Goal: Check status: Check status

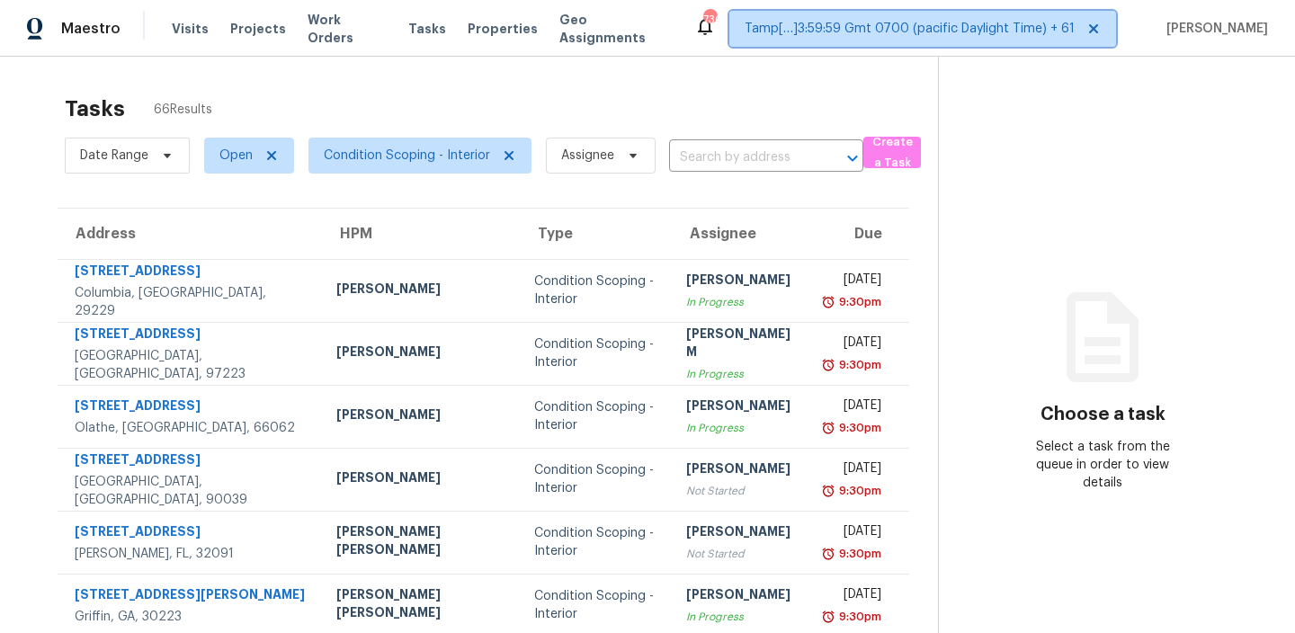
click at [860, 26] on span "Tamp[…]3:59:59 Gmt 0700 (pacific Daylight Time) + 61" at bounding box center [909, 29] width 330 height 18
click at [1191, 61] on section "Choose a task Select a task from the queue in order to view details" at bounding box center [1102, 497] width 328 height 880
click at [298, 91] on div "Tasks 66 Results" at bounding box center [501, 108] width 873 height 47
click at [178, 25] on span "Visits" at bounding box center [190, 29] width 37 height 18
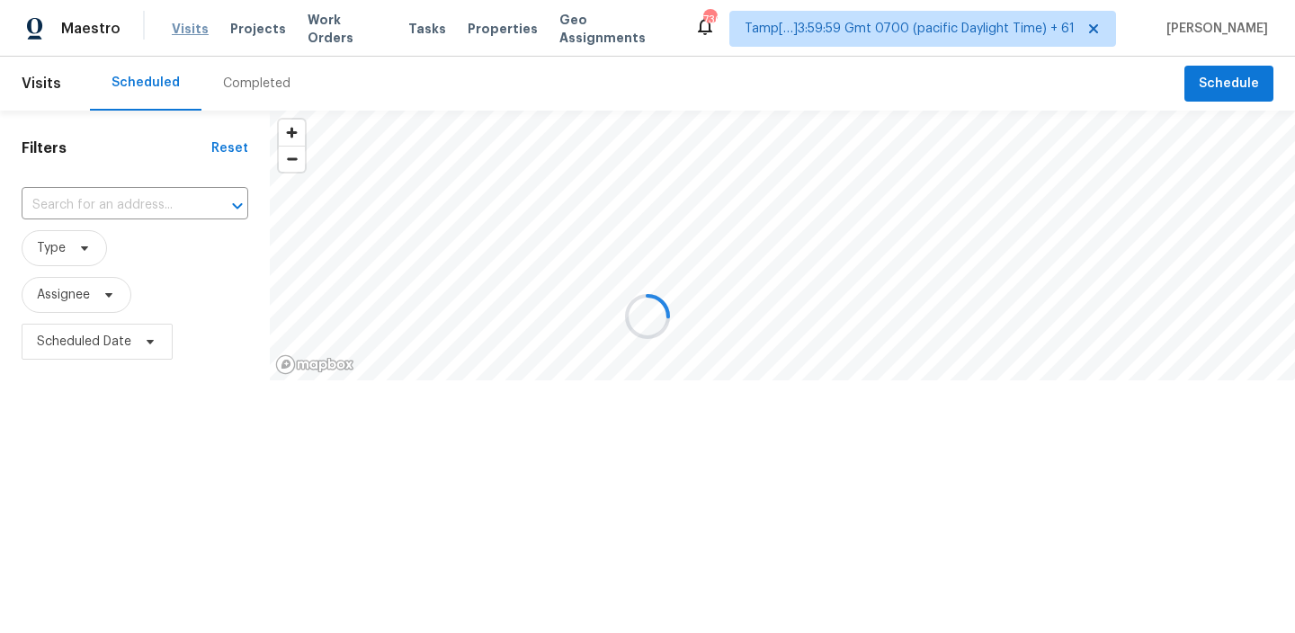
click at [178, 25] on div at bounding box center [647, 316] width 1295 height 633
click at [242, 76] on div at bounding box center [647, 316] width 1295 height 633
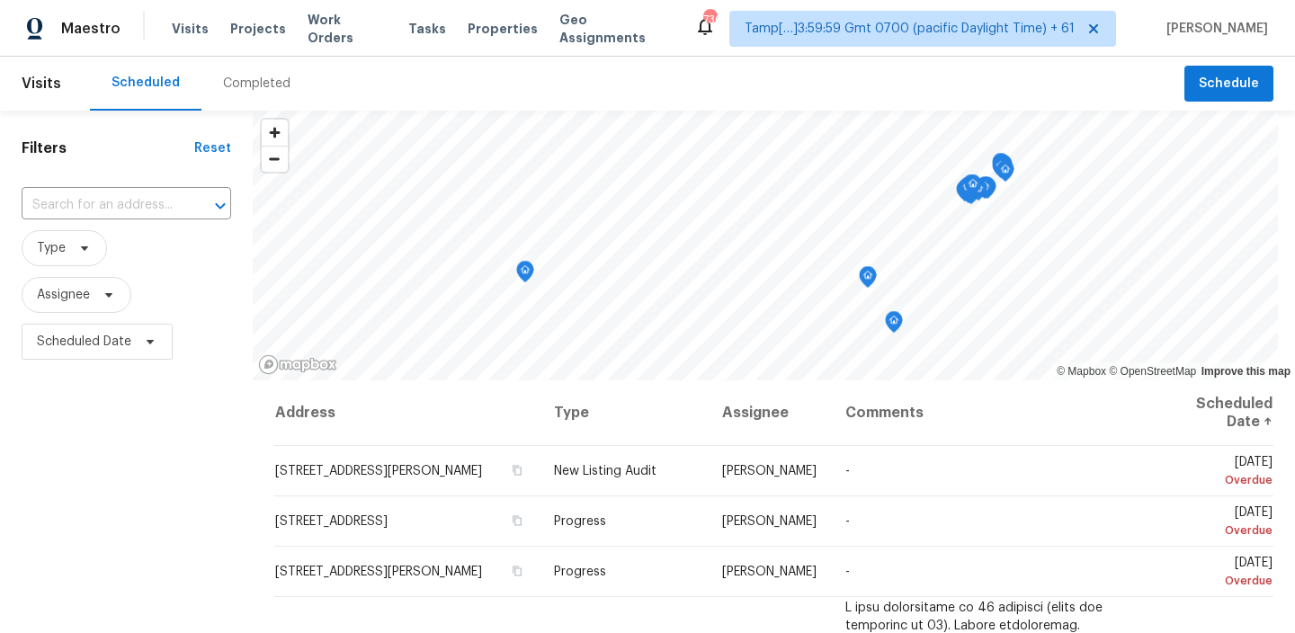
click at [238, 84] on div "Completed" at bounding box center [256, 84] width 67 height 18
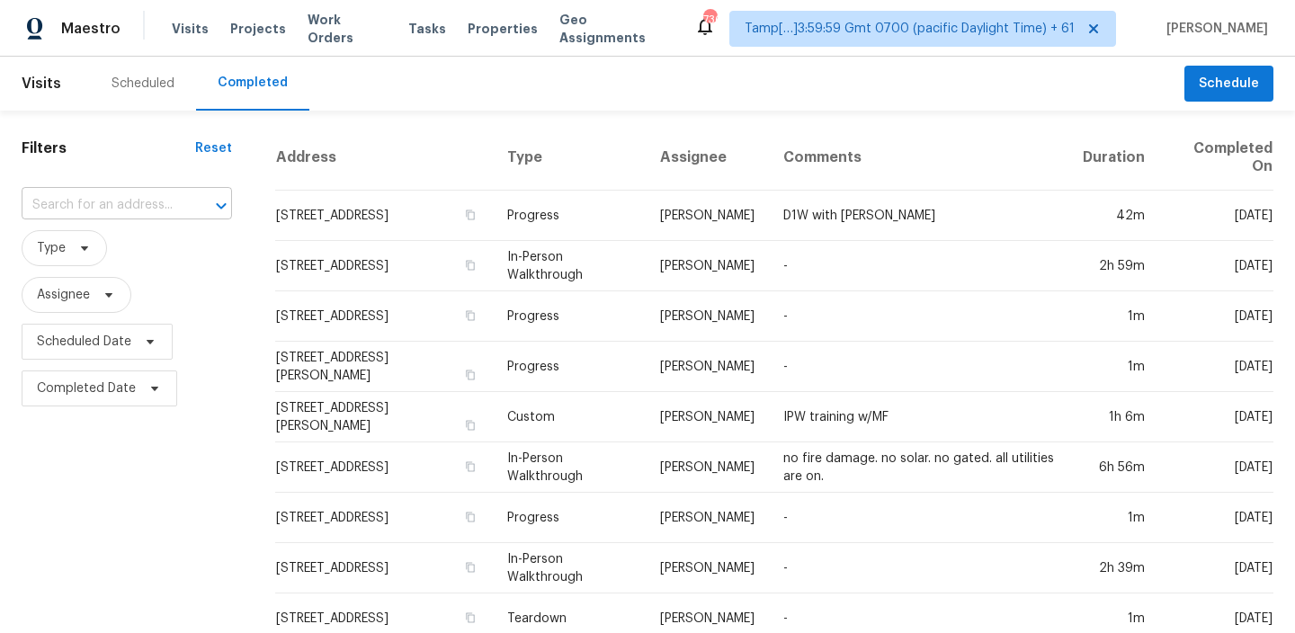
click at [129, 207] on input "text" at bounding box center [102, 205] width 160 height 28
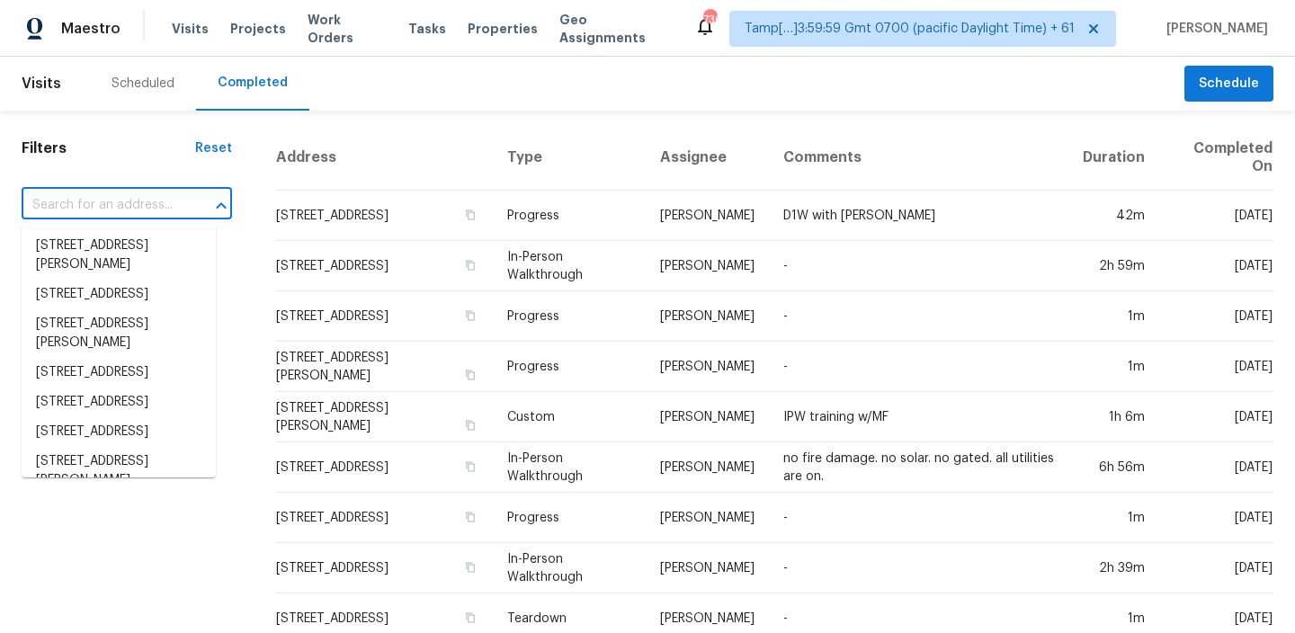
paste input "7875 NW 156th Ter, Portland, OR 97229"
type input "7875 NW 156th Ter, Portland, OR 97229"
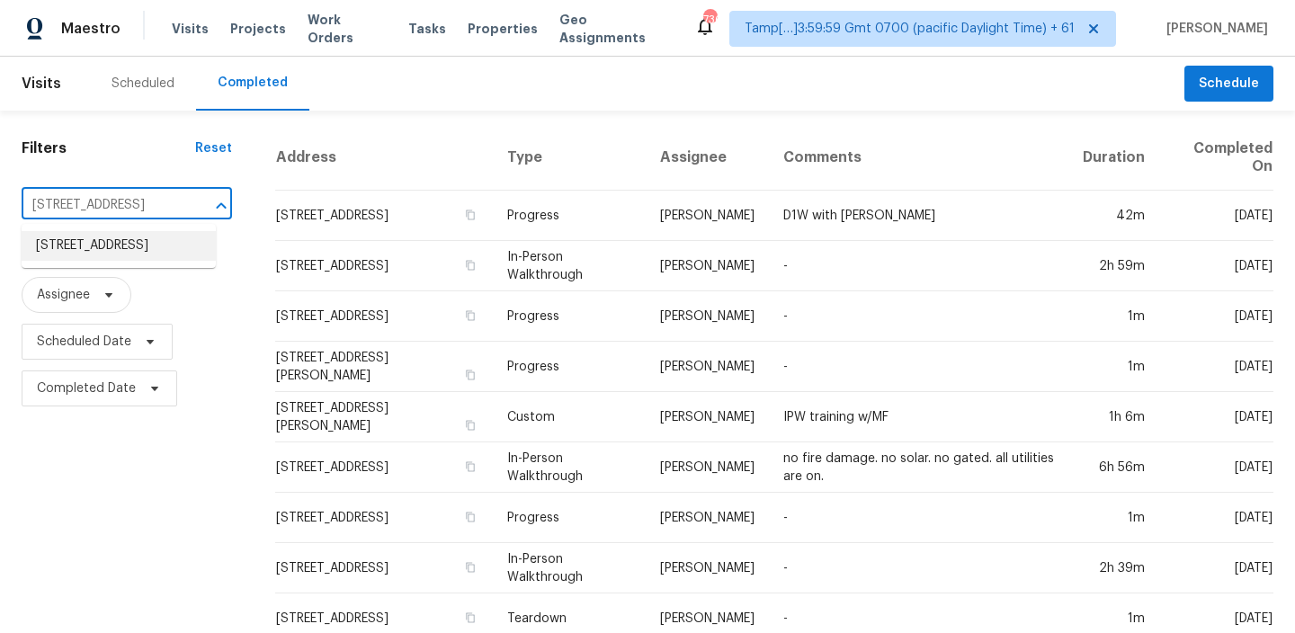
click at [102, 255] on li "7875 NW 156th Ter, Portland, OR 97229" at bounding box center [119, 246] width 194 height 30
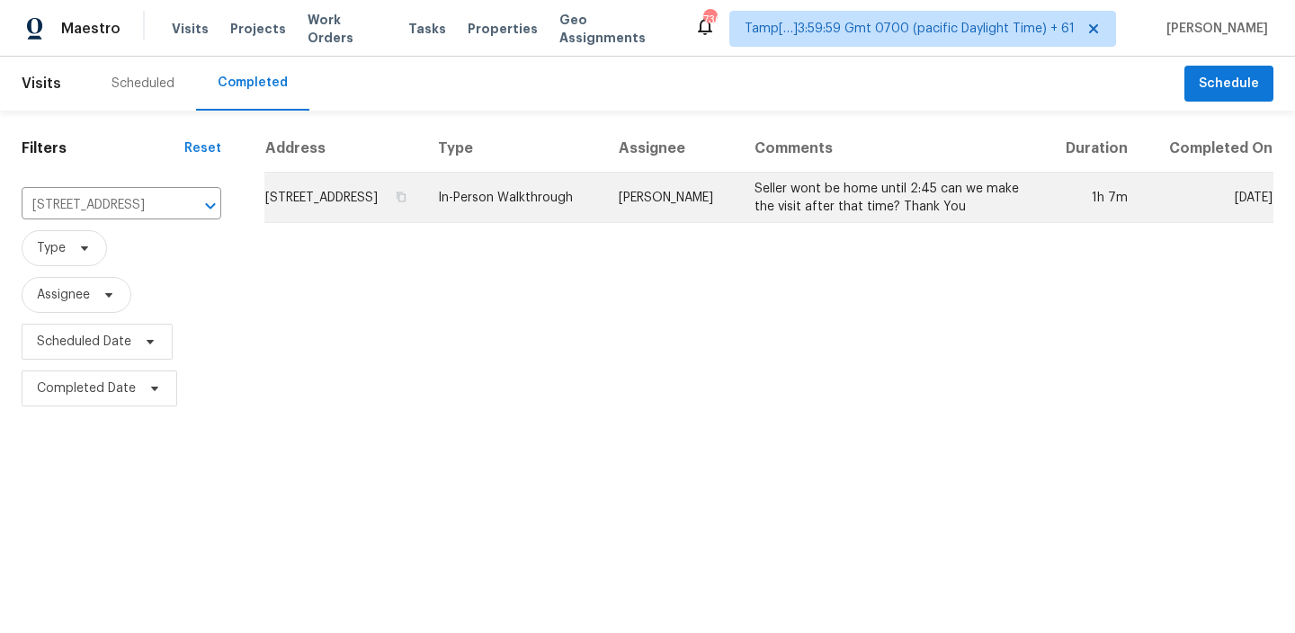
click at [423, 223] on td "7875 NW 156th Ter, Portland, OR 97229" at bounding box center [343, 198] width 158 height 50
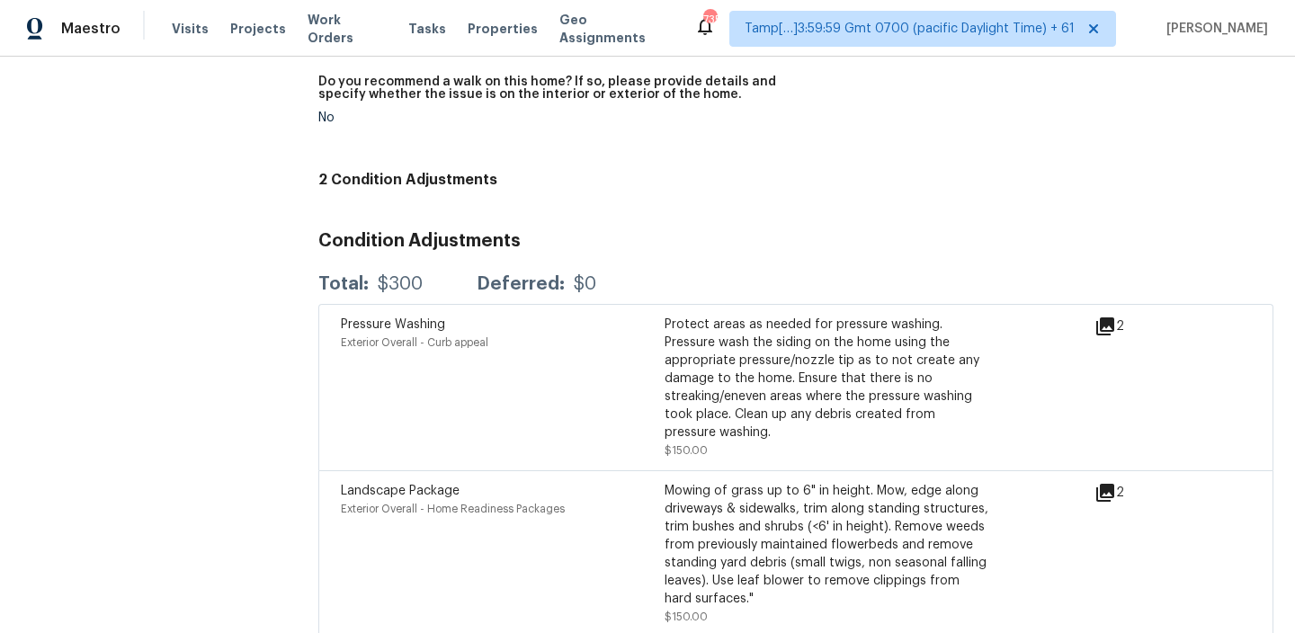
scroll to position [4310, 0]
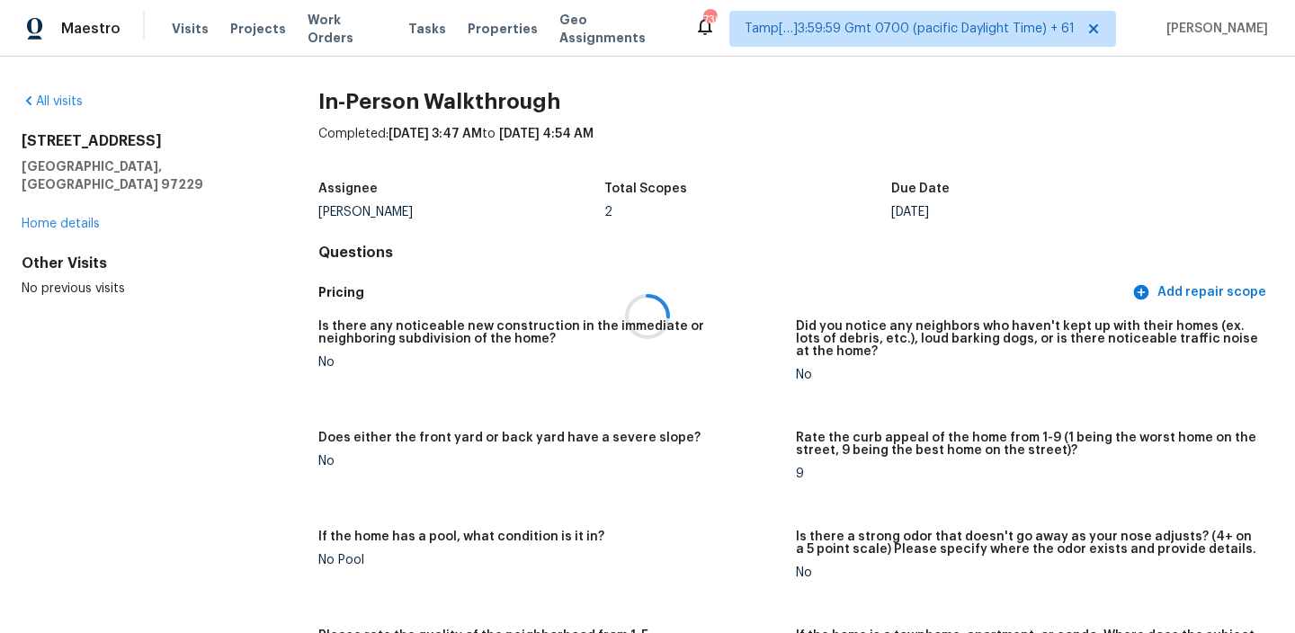
click at [420, 31] on div at bounding box center [647, 316] width 1295 height 633
click at [420, 31] on span "Tasks" at bounding box center [427, 28] width 38 height 13
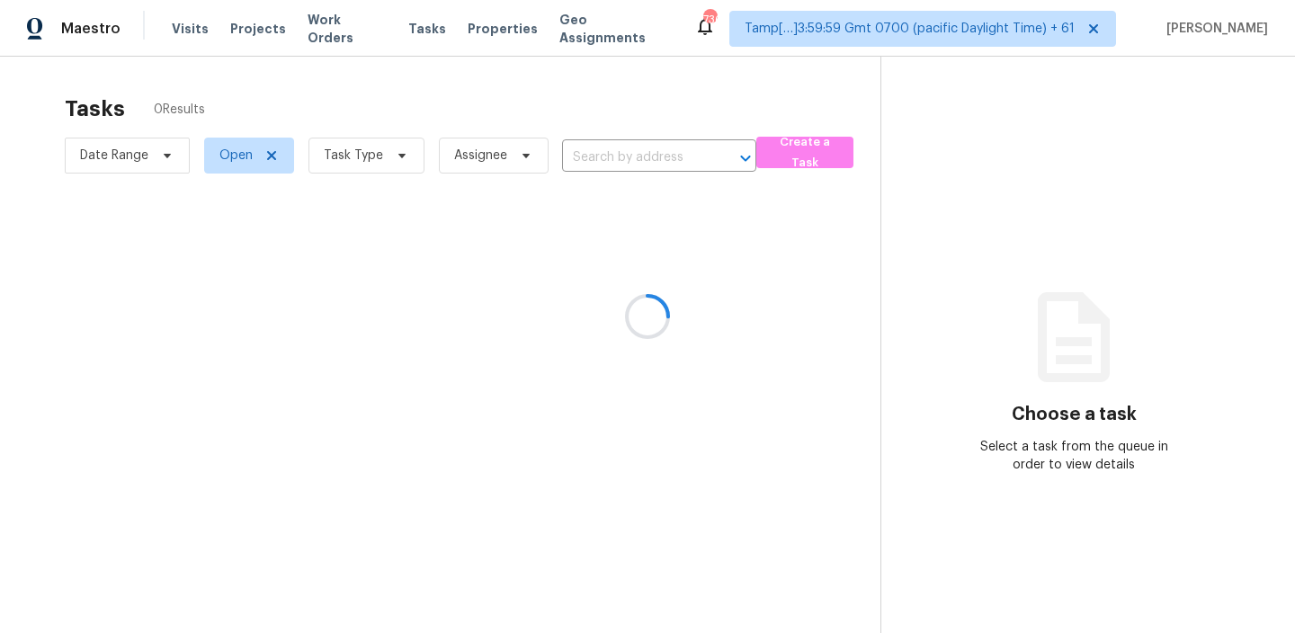
click at [600, 148] on div at bounding box center [647, 316] width 1295 height 633
click at [594, 156] on div at bounding box center [647, 316] width 1295 height 633
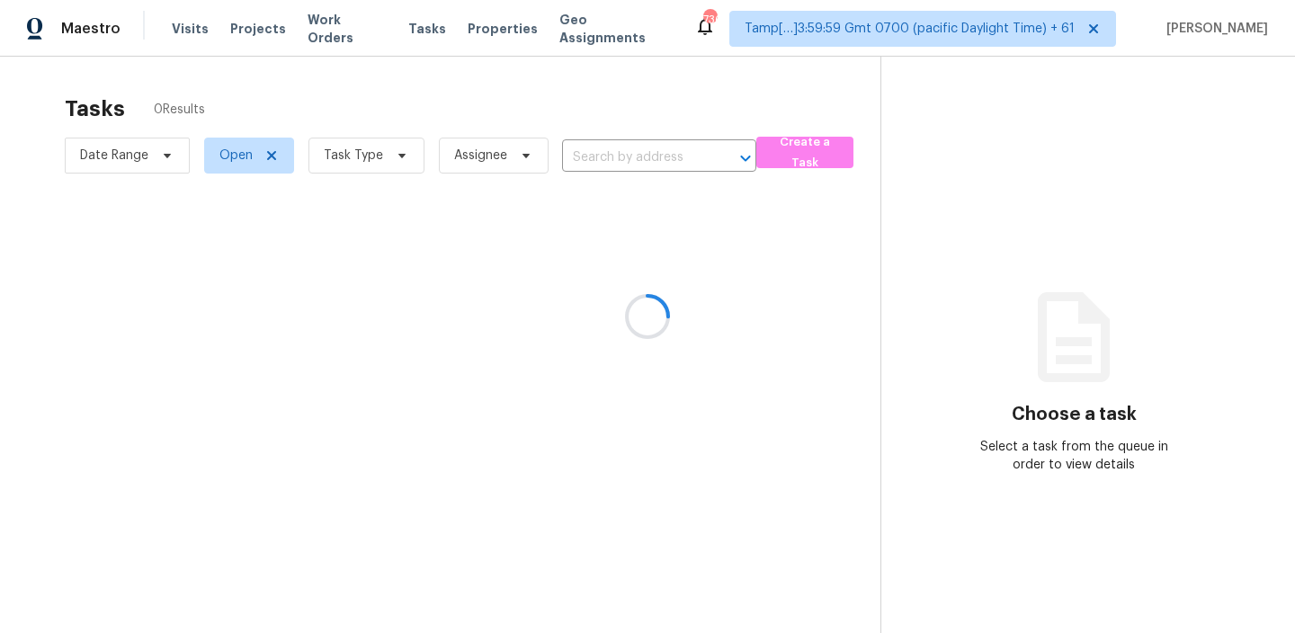
click at [594, 156] on div at bounding box center [647, 316] width 1295 height 633
click at [598, 156] on div at bounding box center [647, 316] width 1295 height 633
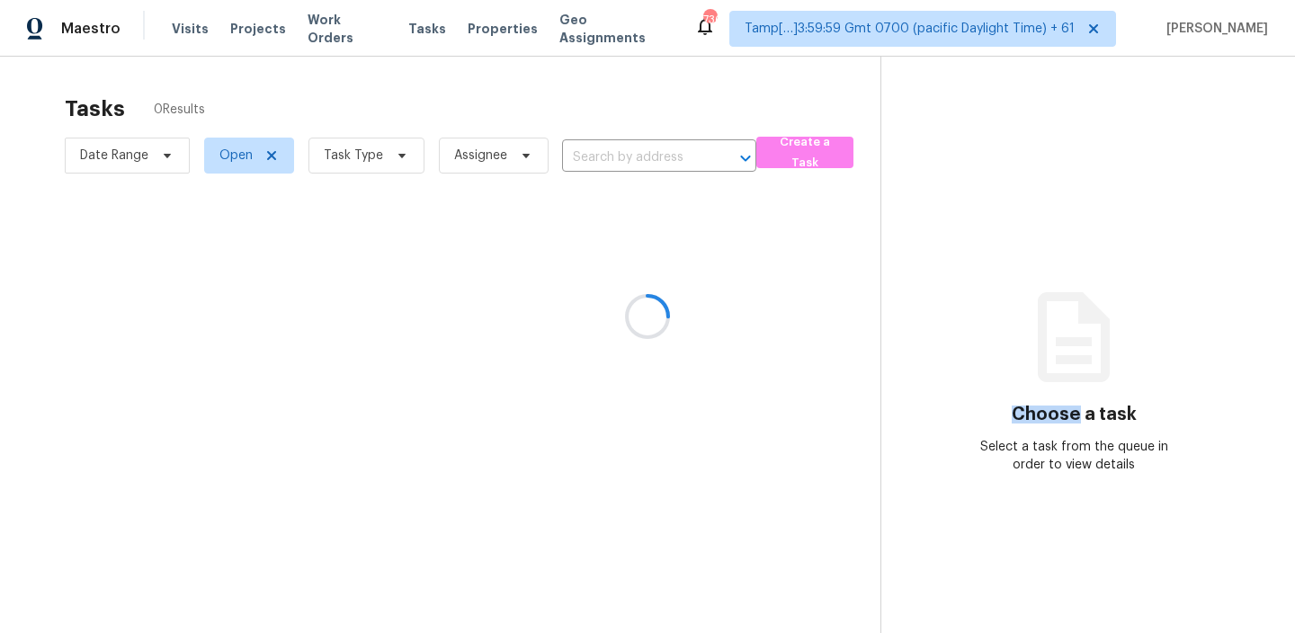
click at [598, 156] on div at bounding box center [647, 316] width 1295 height 633
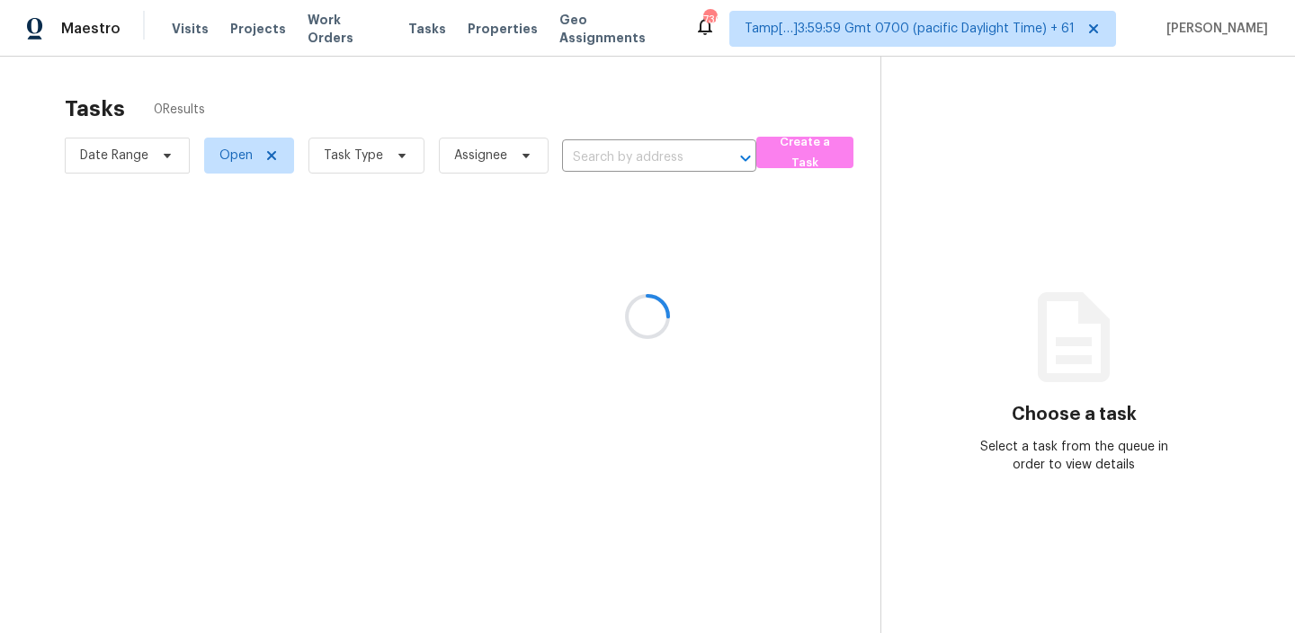
click at [598, 156] on div at bounding box center [647, 316] width 1295 height 633
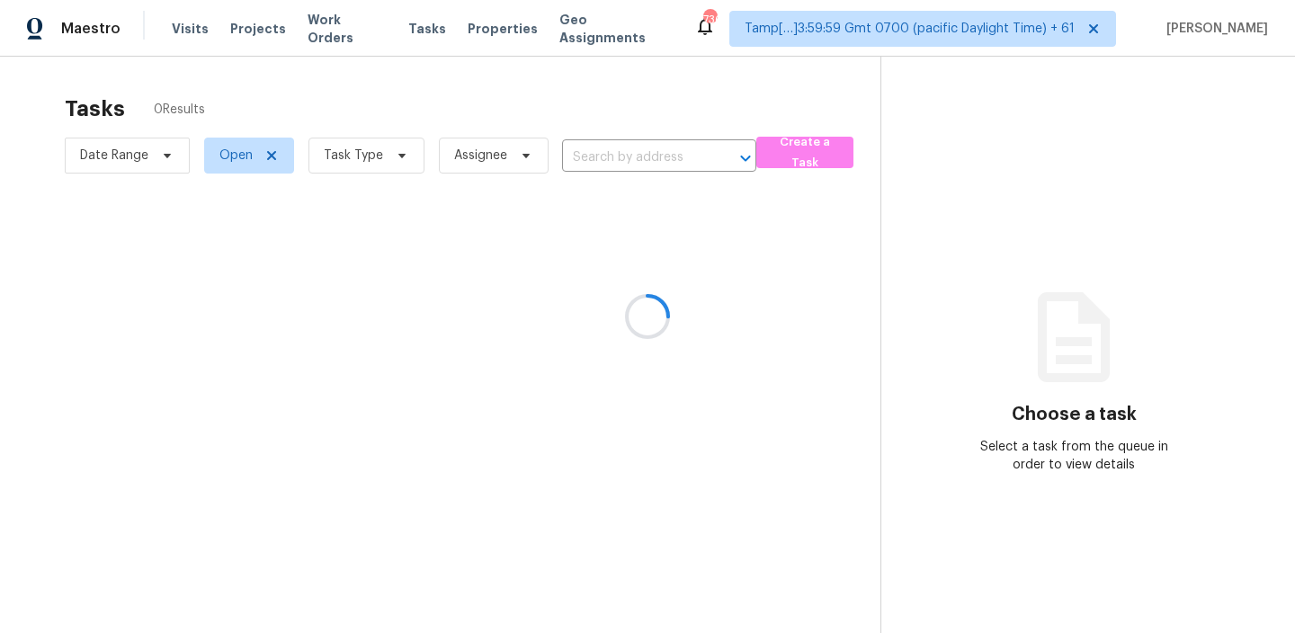
click at [598, 156] on div at bounding box center [647, 316] width 1295 height 633
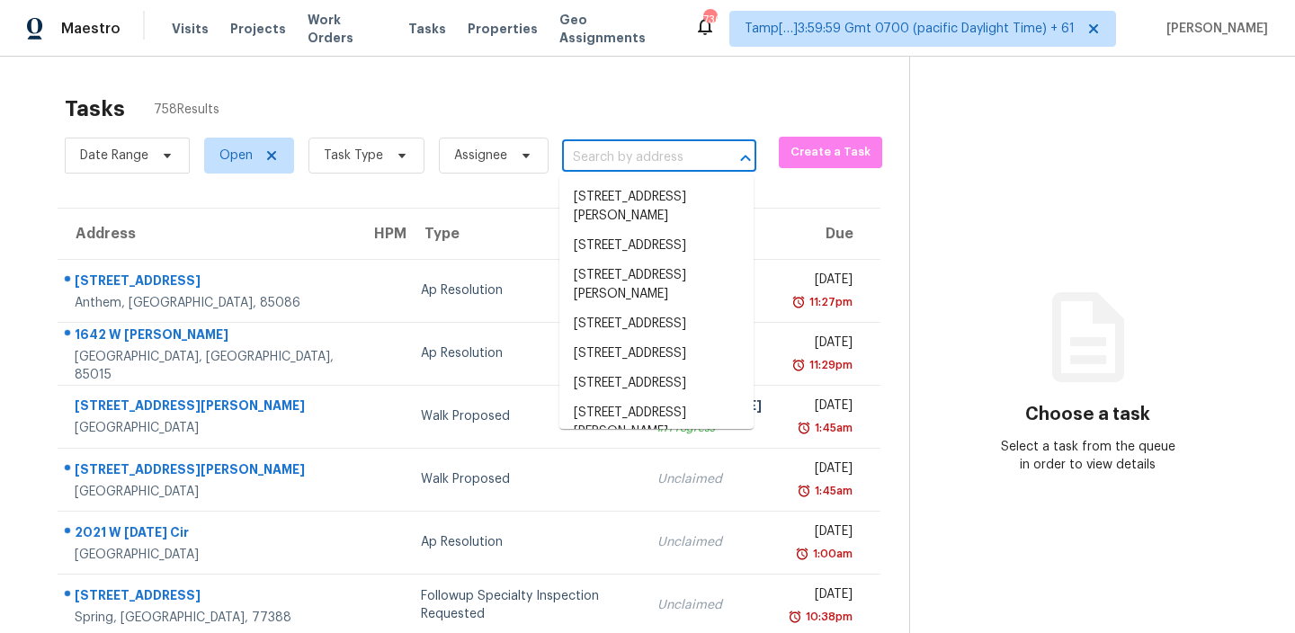
click at [667, 166] on input "text" at bounding box center [634, 158] width 144 height 28
paste input "7875 NW 156th Ter, Portland, OR 97229"
type input "7875 NW 156th Ter, Portland, OR 97229"
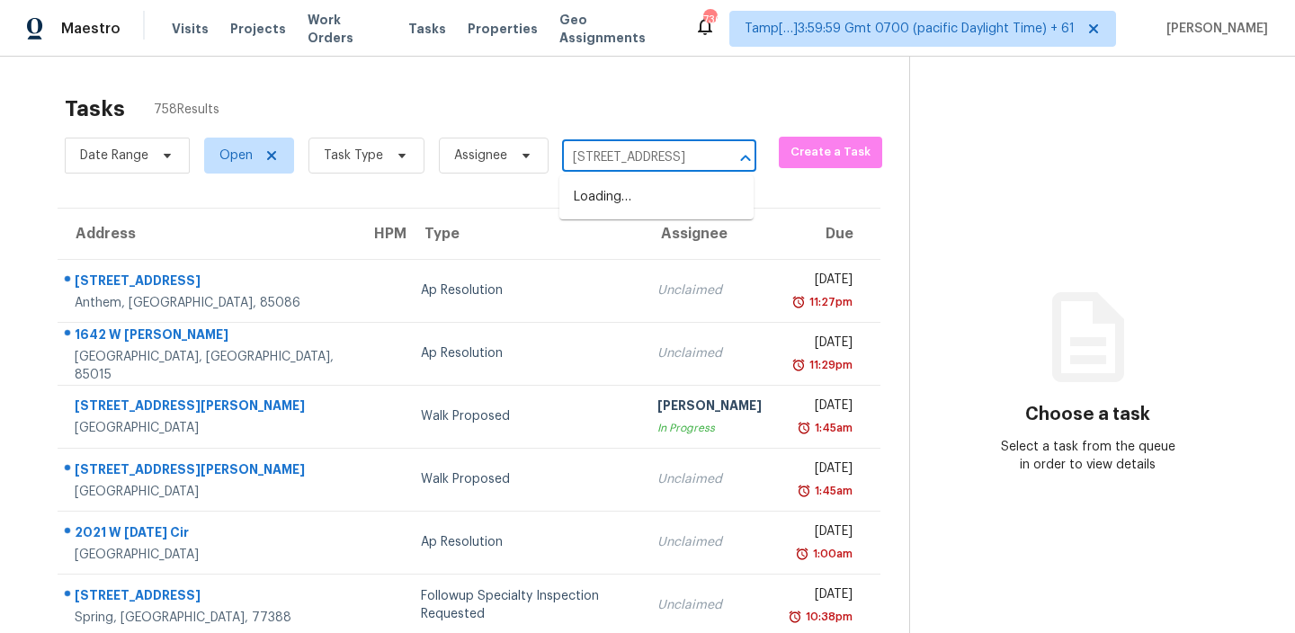
scroll to position [0, 94]
click at [639, 192] on li "7875 NW 156th Ter, Portland, OR 97229" at bounding box center [656, 198] width 194 height 30
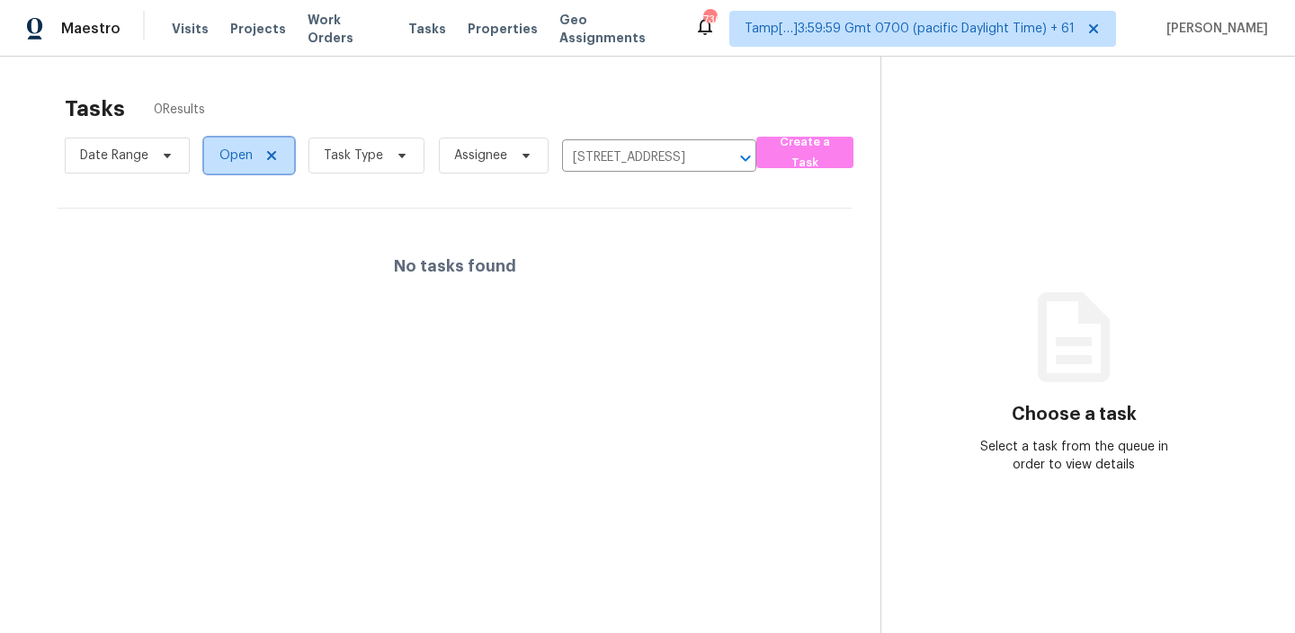
click at [225, 160] on span "Open" at bounding box center [235, 156] width 33 height 18
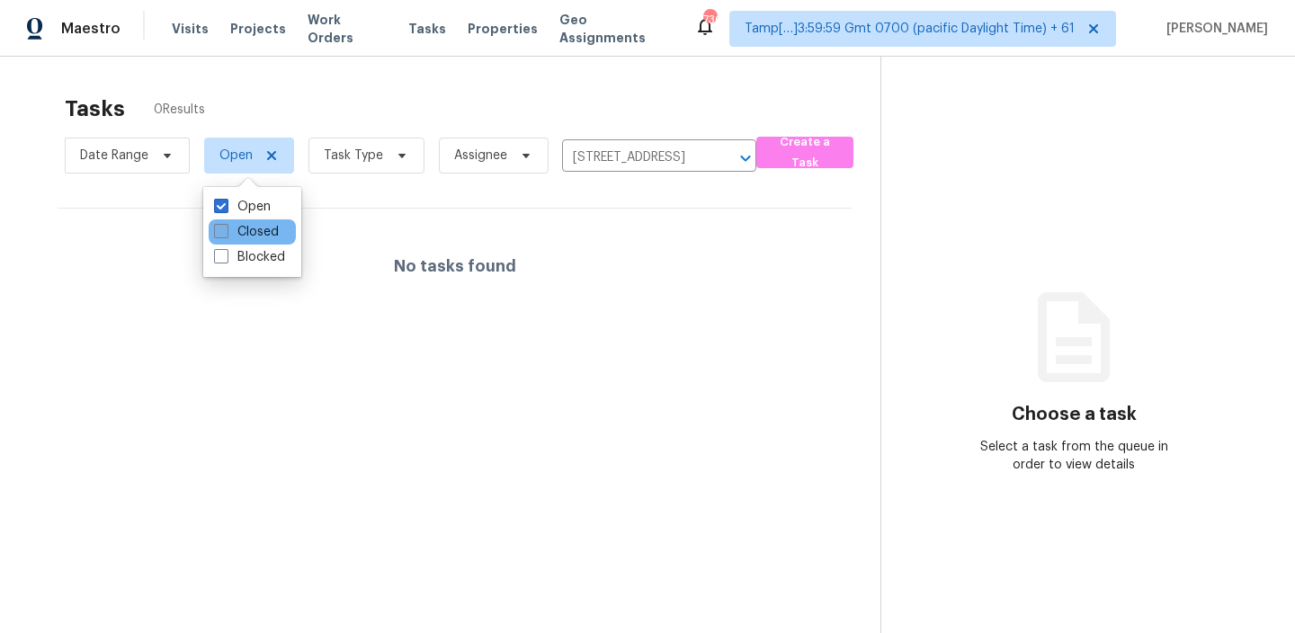
click at [225, 232] on span at bounding box center [221, 231] width 14 height 14
click at [225, 232] on input "Closed" at bounding box center [220, 229] width 12 height 12
checkbox input "true"
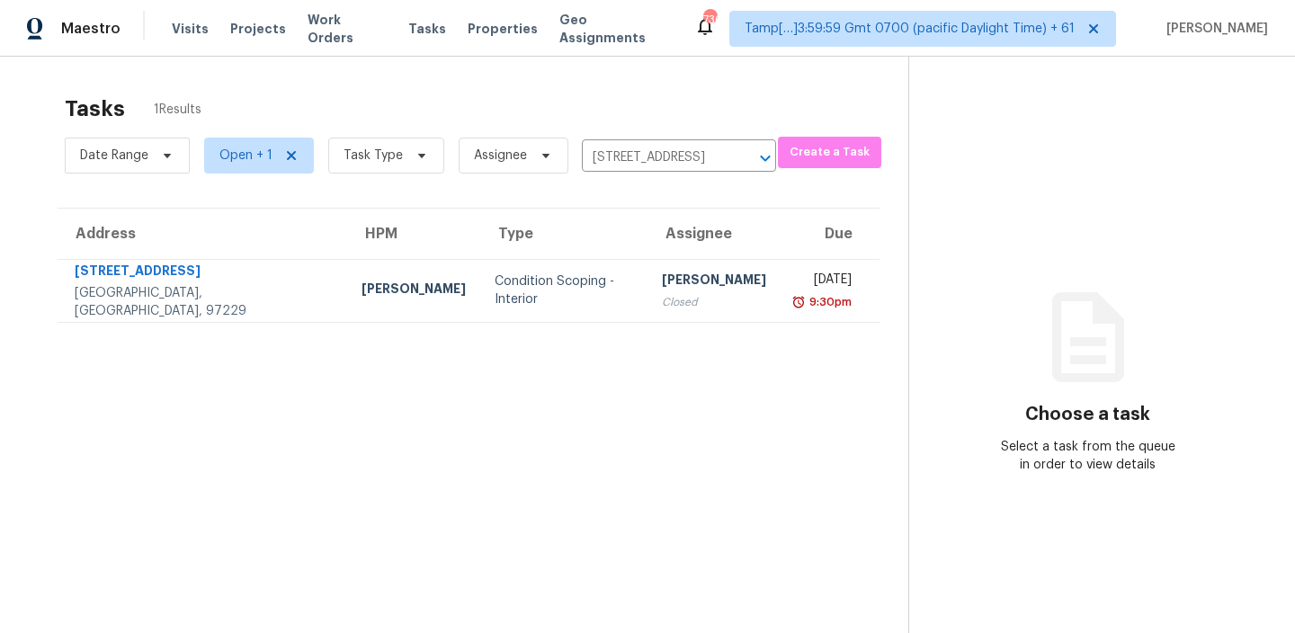
click at [330, 355] on section "Tasks 1 Results Date Range Open + 1 Task Type Assignee 7875 NW 156th Ter, Portl…" at bounding box center [468, 387] width 879 height 604
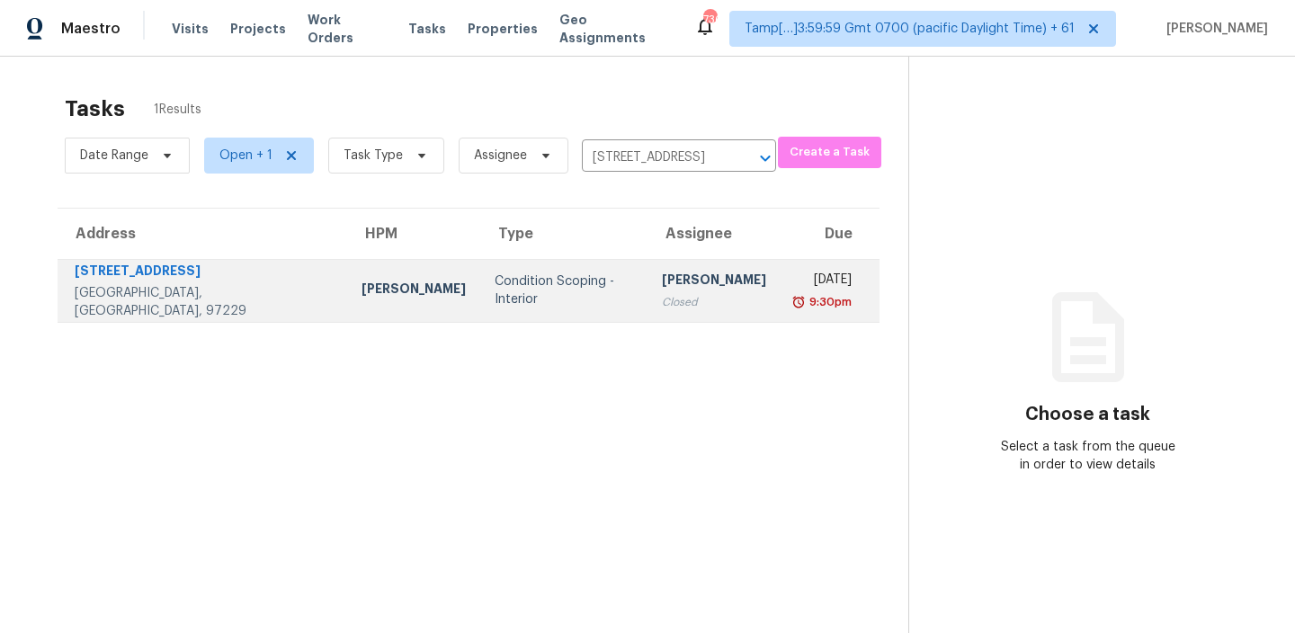
click at [153, 275] on div "7875 NW 156th Ter" at bounding box center [204, 273] width 258 height 22
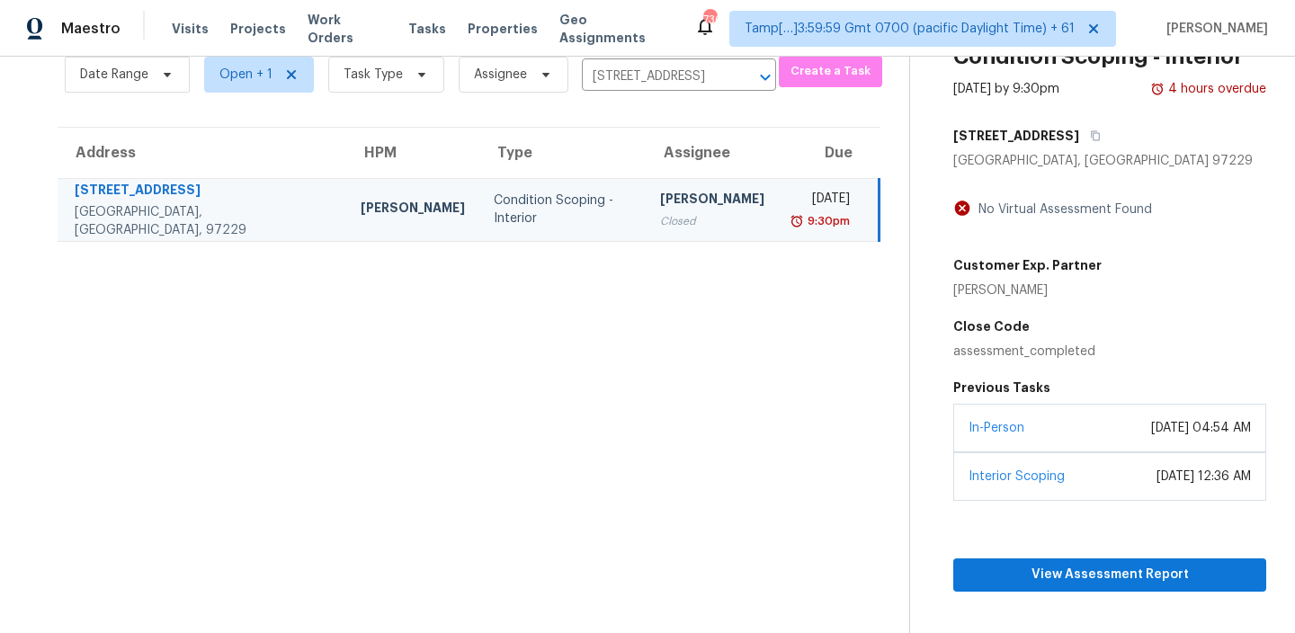
scroll to position [129, 0]
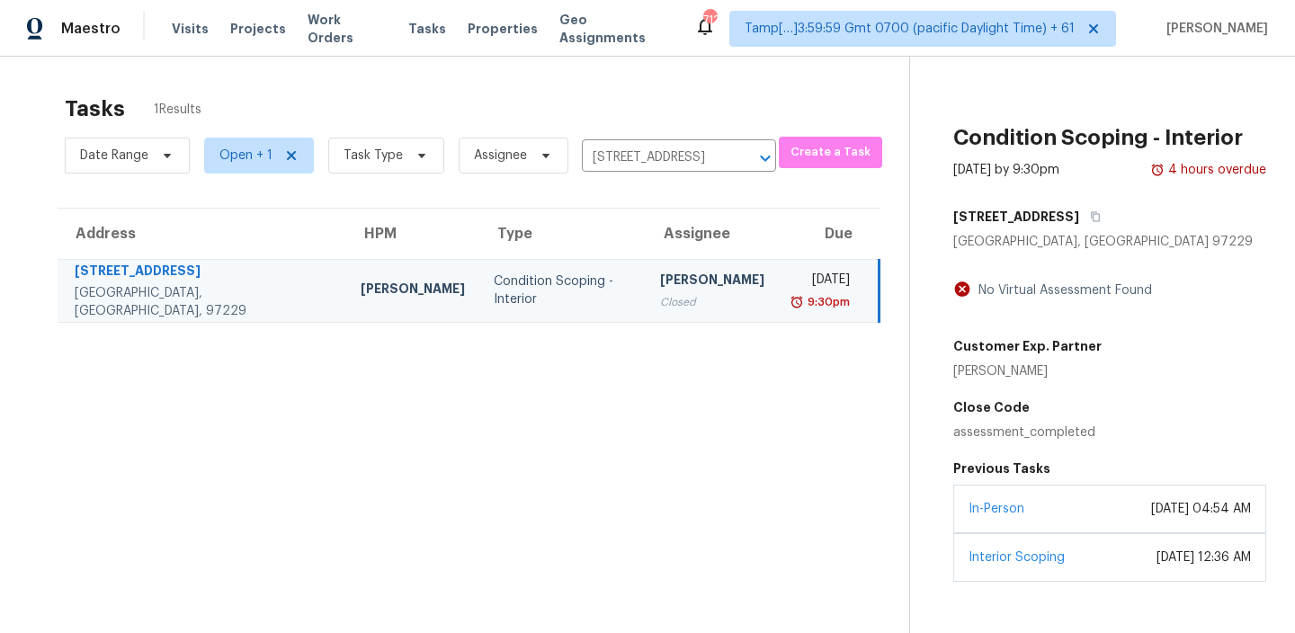
scroll to position [129, 0]
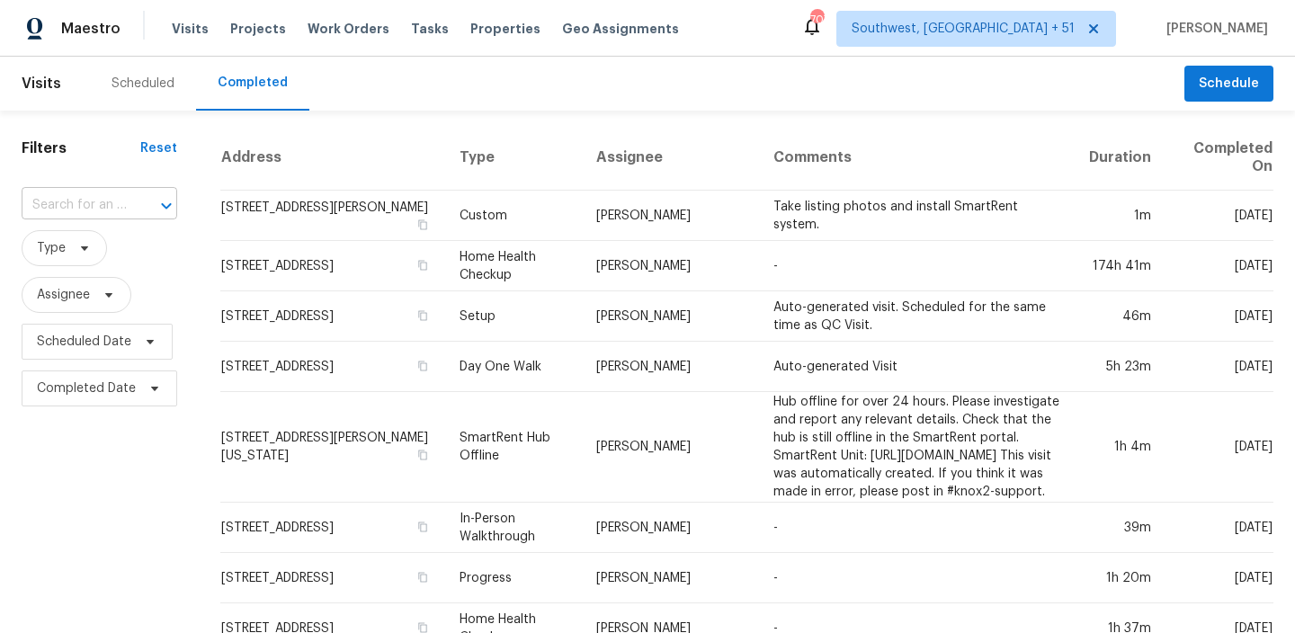
click at [136, 204] on div at bounding box center [153, 205] width 47 height 25
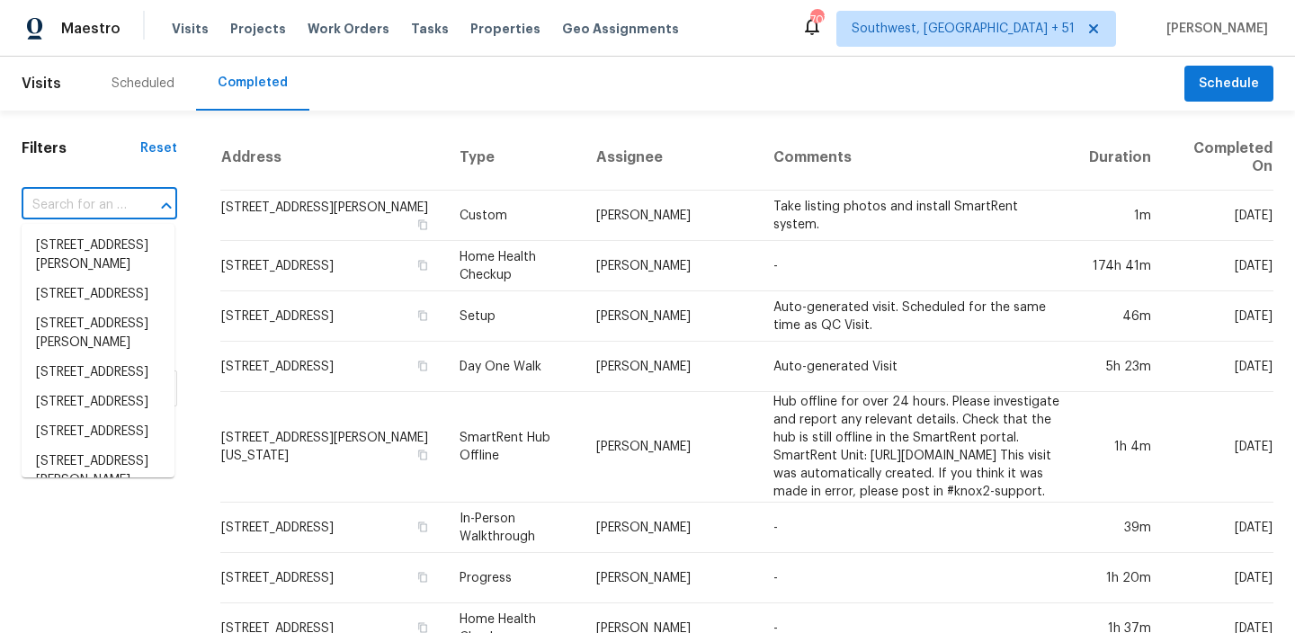
paste input "2703 Coatbridge Dr, Austin, TX 78745"
type input "2703 Coatbridge Dr, Austin, TX 78745"
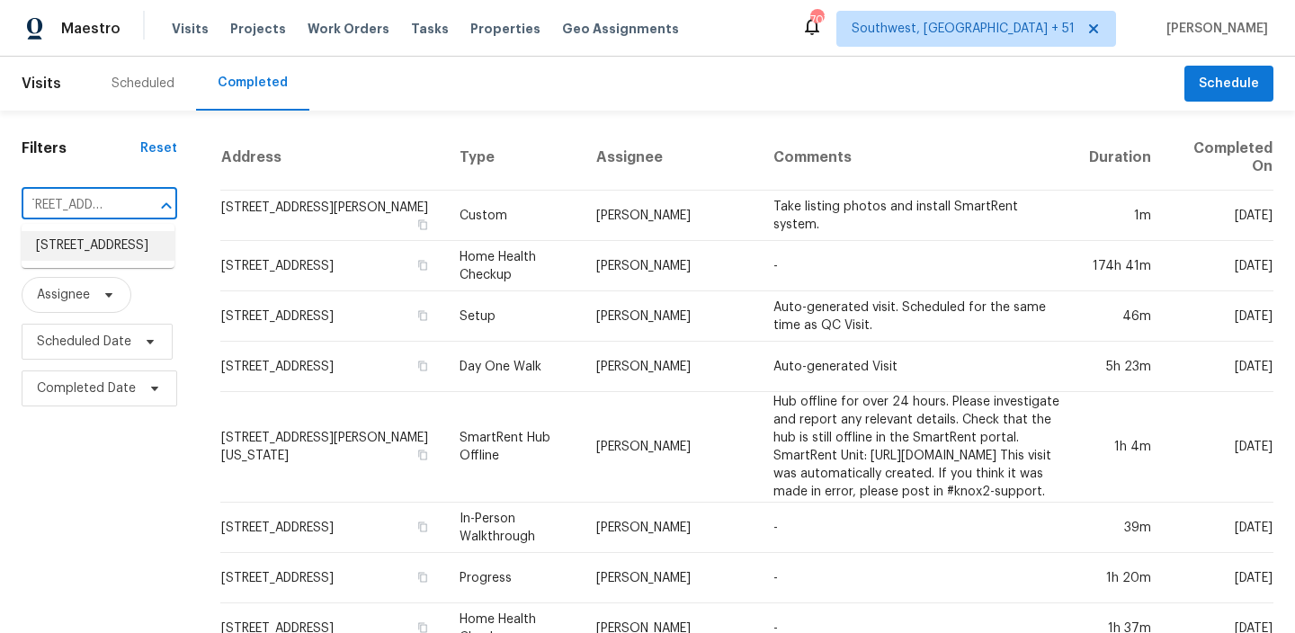
click at [131, 251] on li "2703 Coatbridge Dr, Austin, TX 78745" at bounding box center [98, 246] width 153 height 30
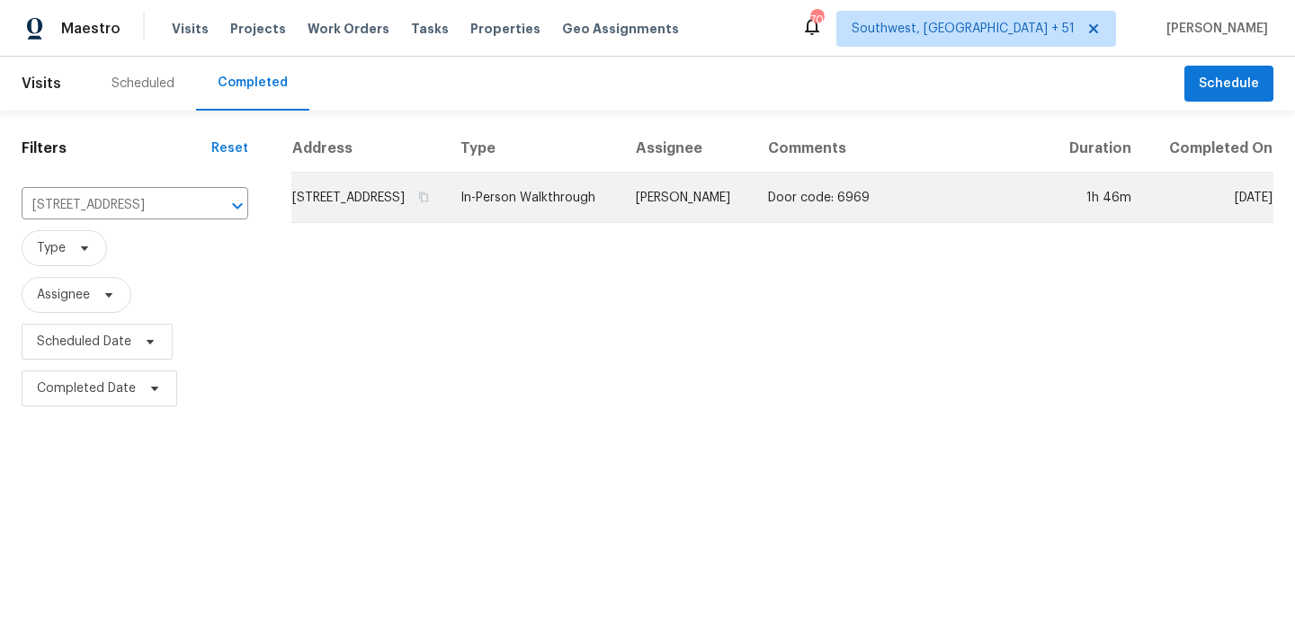
click at [432, 218] on td "2703 Coatbridge Dr, Austin, TX 78745" at bounding box center [368, 198] width 155 height 50
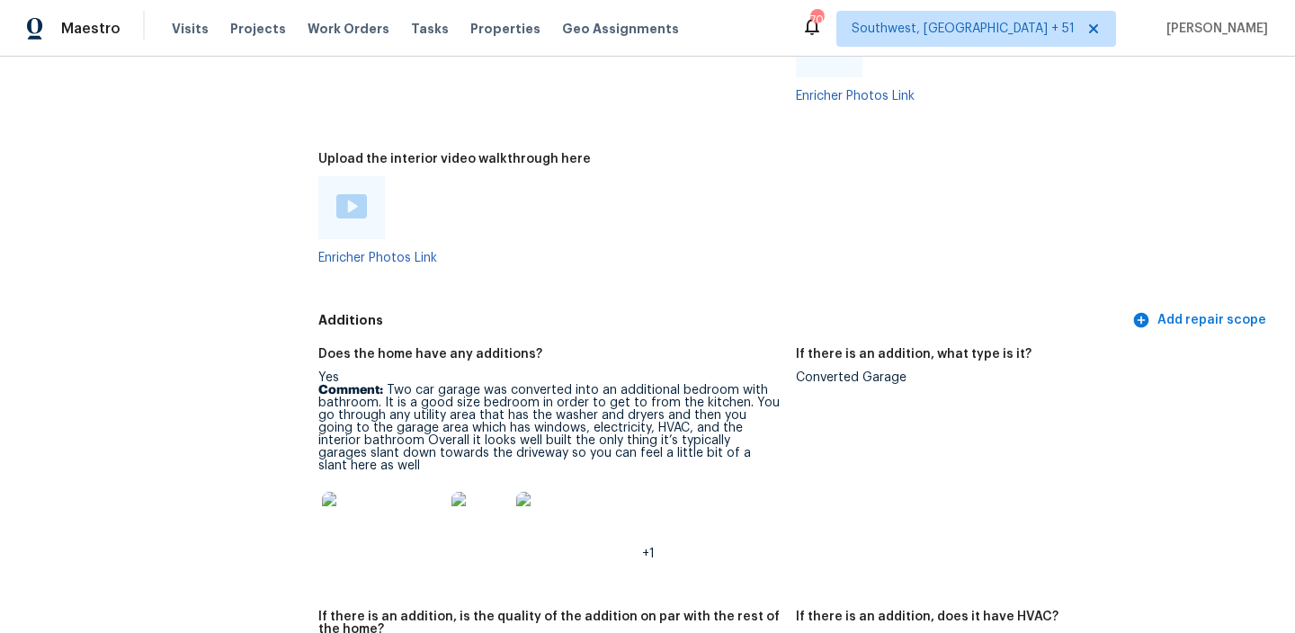
scroll to position [3728, 0]
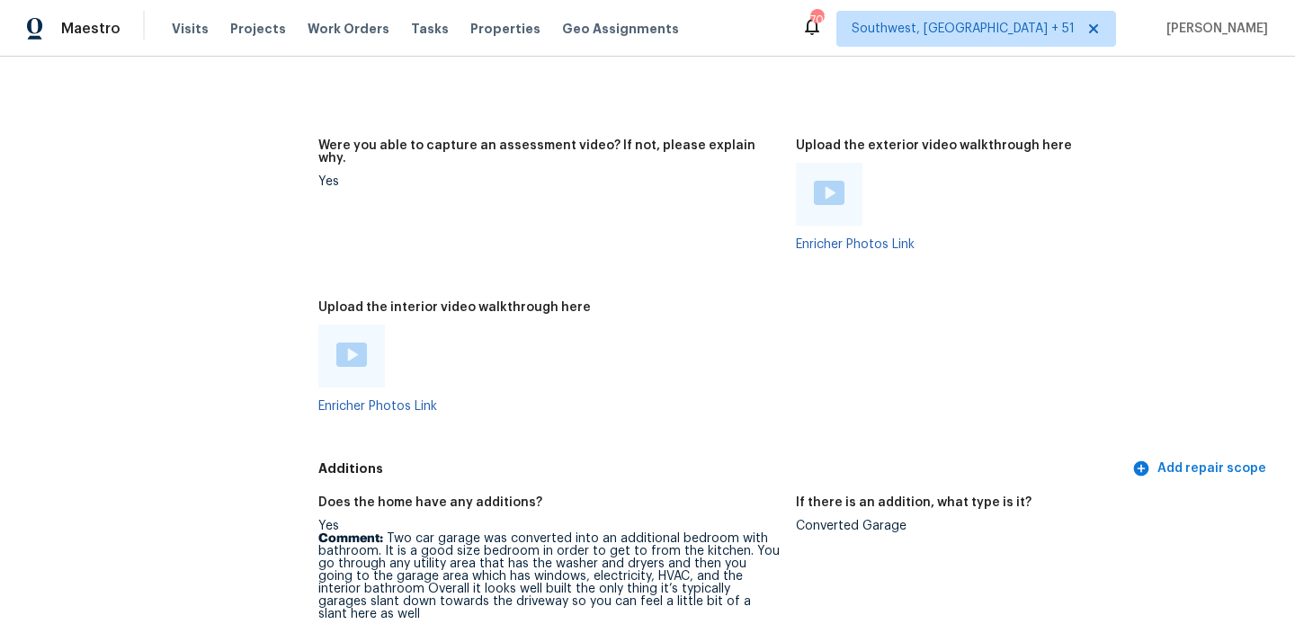
click at [351, 343] on img at bounding box center [351, 355] width 31 height 24
click at [352, 343] on img at bounding box center [351, 355] width 31 height 24
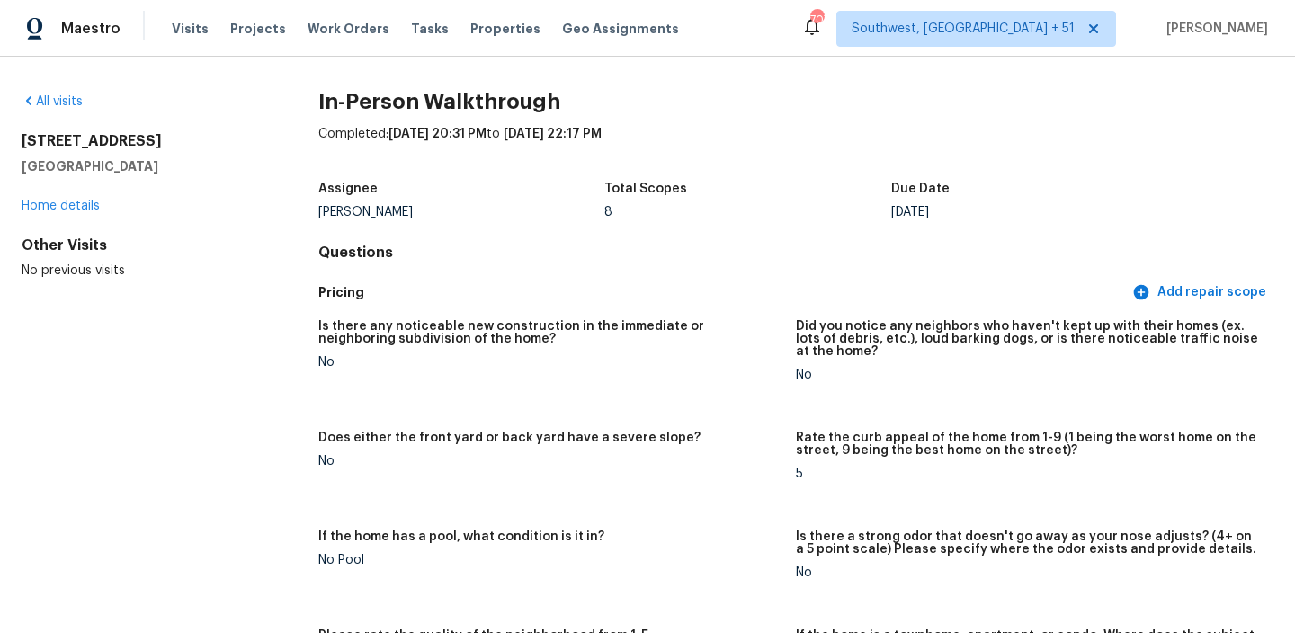
scroll to position [301, 0]
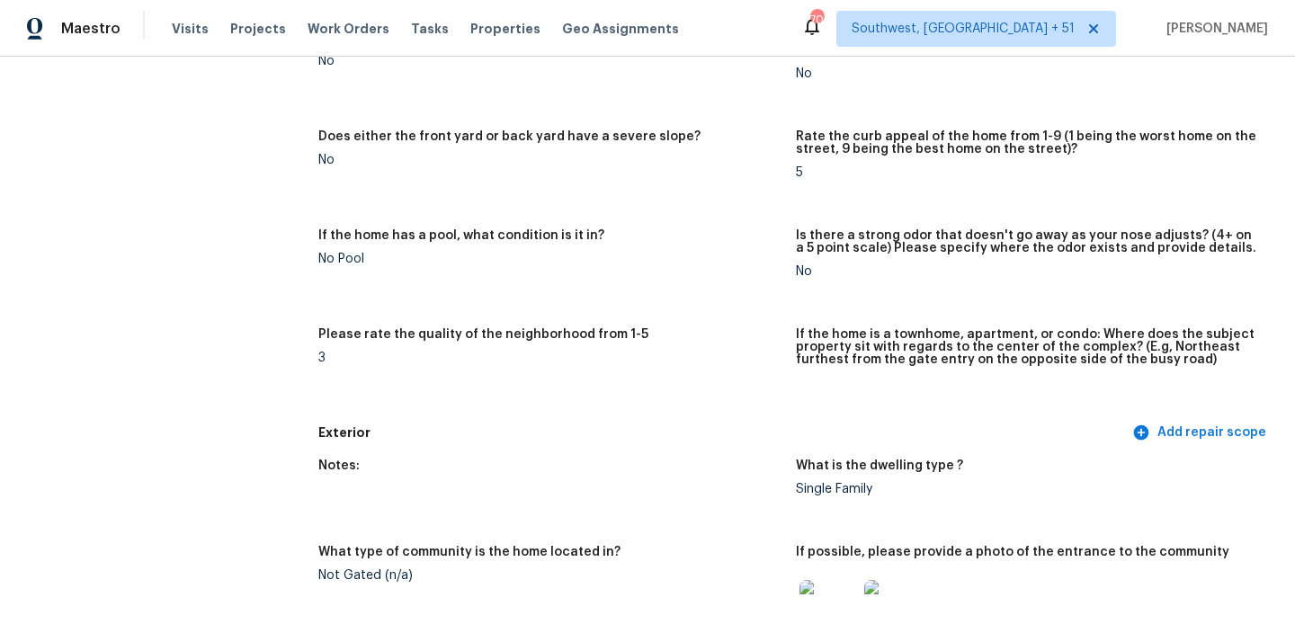
drag, startPoint x: 823, startPoint y: 271, endPoint x: 786, endPoint y: 271, distance: 36.9
click at [787, 271] on div "Is there any noticeable new construction in the immediate or neighboring subdiv…" at bounding box center [795, 212] width 955 height 408
click at [922, 298] on figure "Is there a strong odor that doesn't go away as your nose adjusts? (4+ on a 5 po…" at bounding box center [1034, 267] width 477 height 77
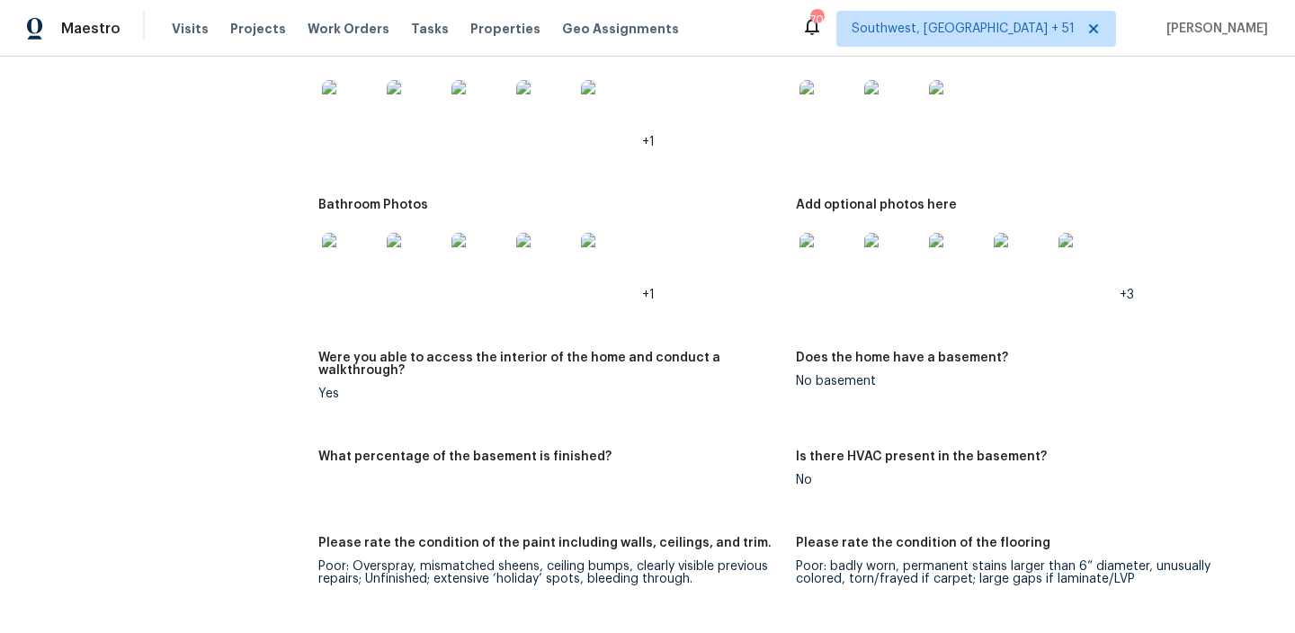
drag, startPoint x: 788, startPoint y: 364, endPoint x: 888, endPoint y: 364, distance: 99.8
click at [888, 375] on div "No basement" at bounding box center [1027, 381] width 463 height 13
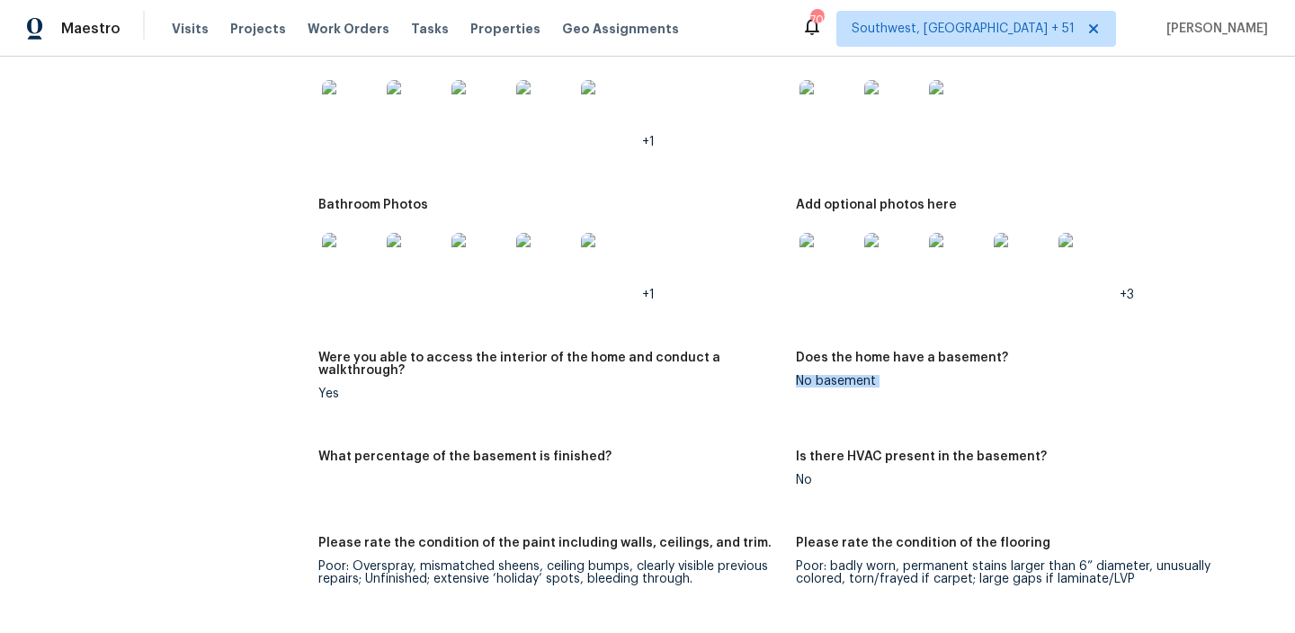
drag, startPoint x: 888, startPoint y: 364, endPoint x: 797, endPoint y: 369, distance: 91.0
click at [797, 375] on div "No basement" at bounding box center [1027, 381] width 463 height 13
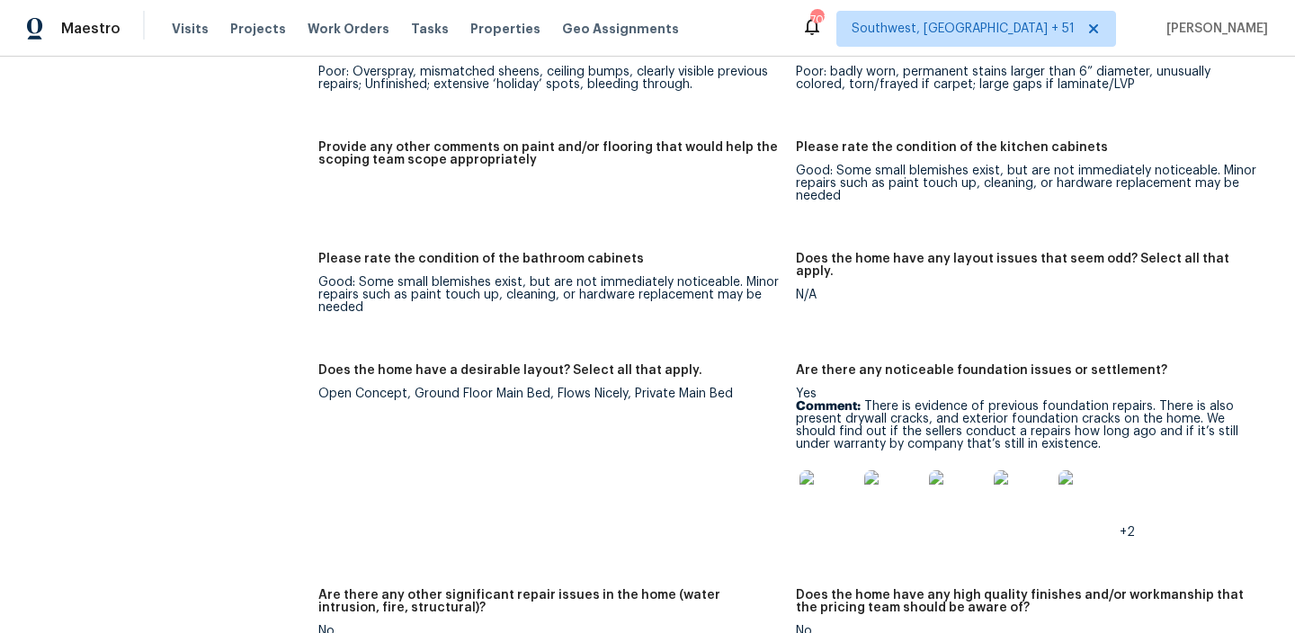
scroll to position [2976, 0]
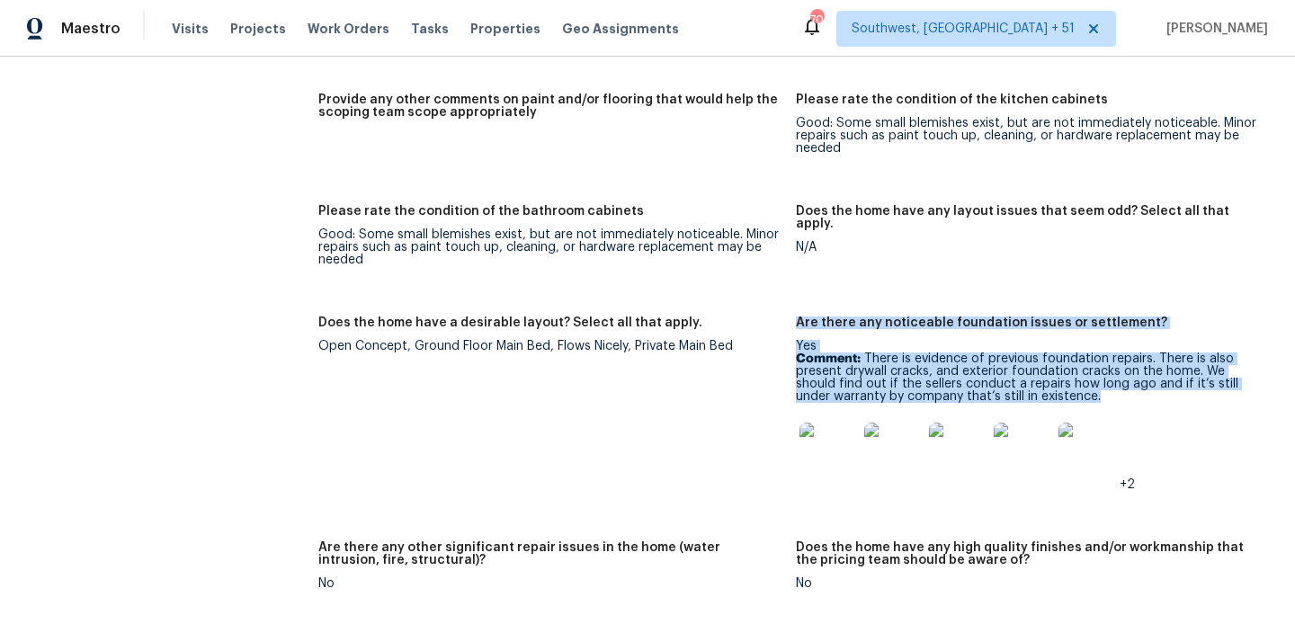
drag, startPoint x: 798, startPoint y: 297, endPoint x: 1108, endPoint y: 373, distance: 319.4
click at [1108, 373] on figure "Are there any noticeable foundation issues or settlement? Yes Comment: There is…" at bounding box center [1034, 417] width 477 height 203
copy figure "Are there any noticeable foundation issues or settlement? Yes Comment: There is…"
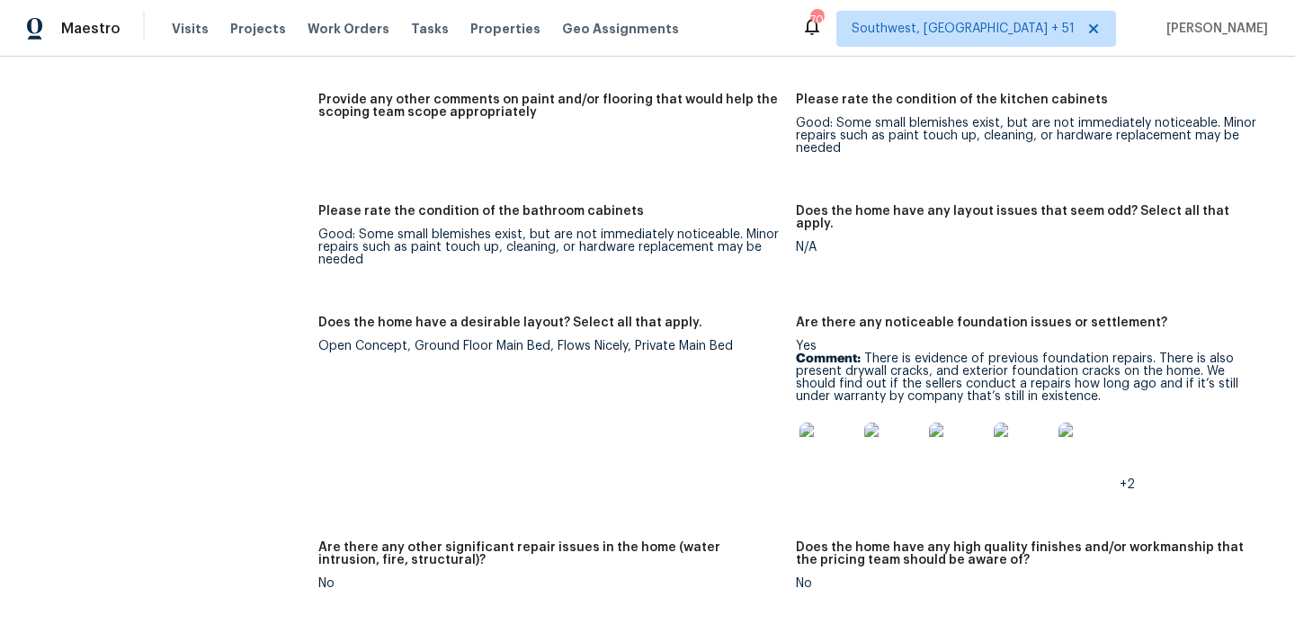
click at [1206, 412] on div "+2" at bounding box center [1027, 451] width 463 height 79
click at [1121, 316] on div "Are there any noticeable foundation issues or settlement?" at bounding box center [1027, 327] width 463 height 23
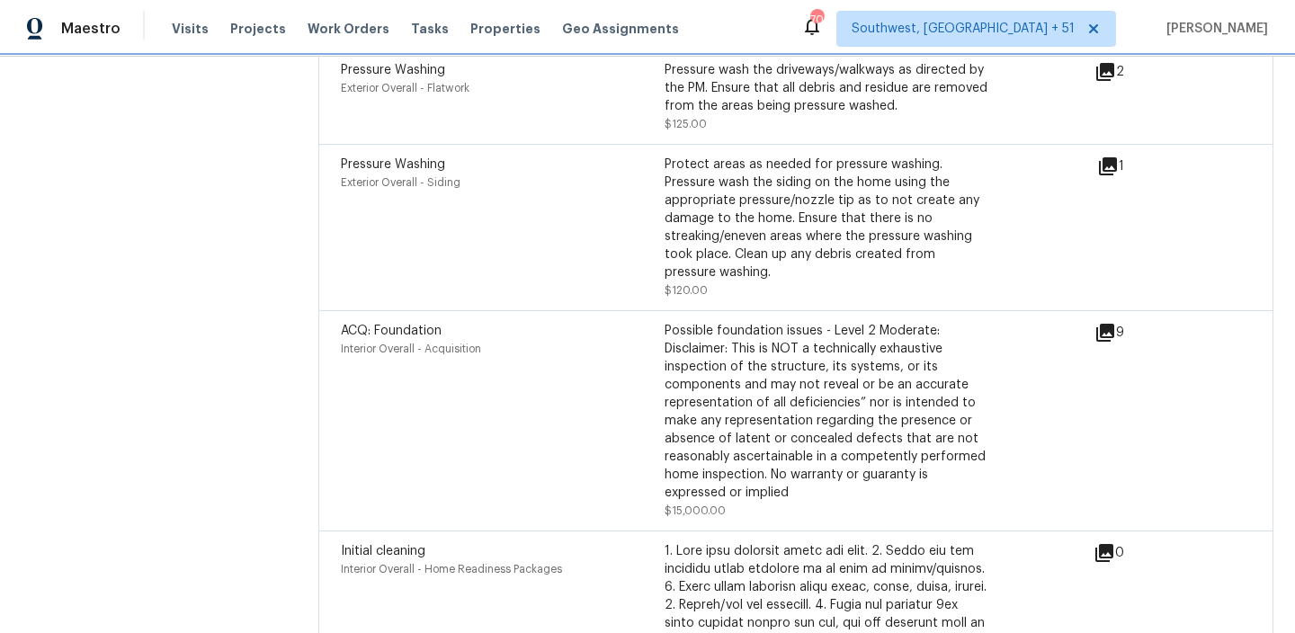
scroll to position [6236, 0]
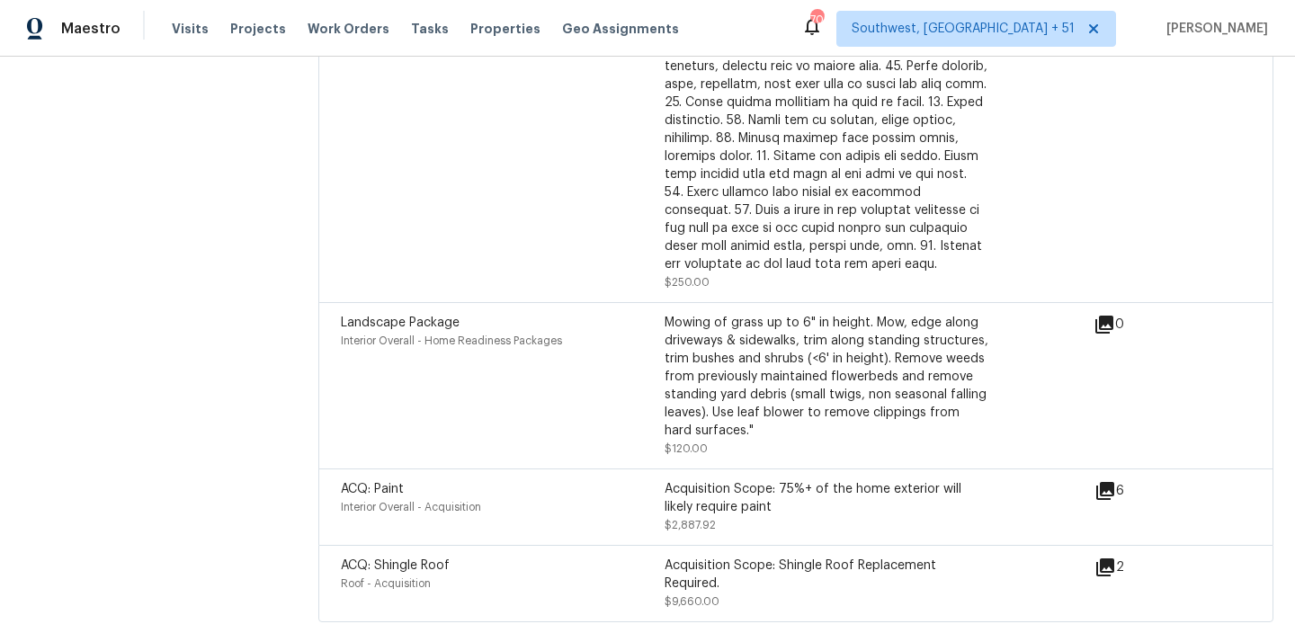
click at [1104, 482] on icon at bounding box center [1105, 491] width 18 height 18
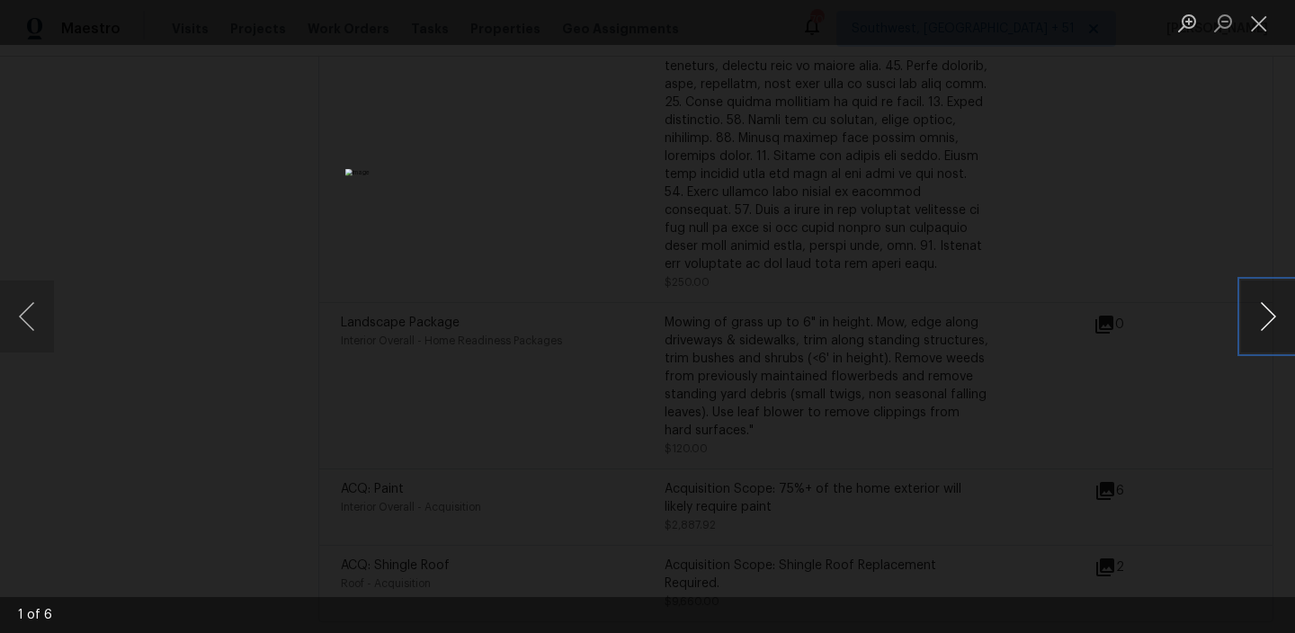
click at [1273, 341] on button "Next image" at bounding box center [1268, 316] width 54 height 72
click at [1259, 27] on button "Close lightbox" at bounding box center [1259, 22] width 36 height 31
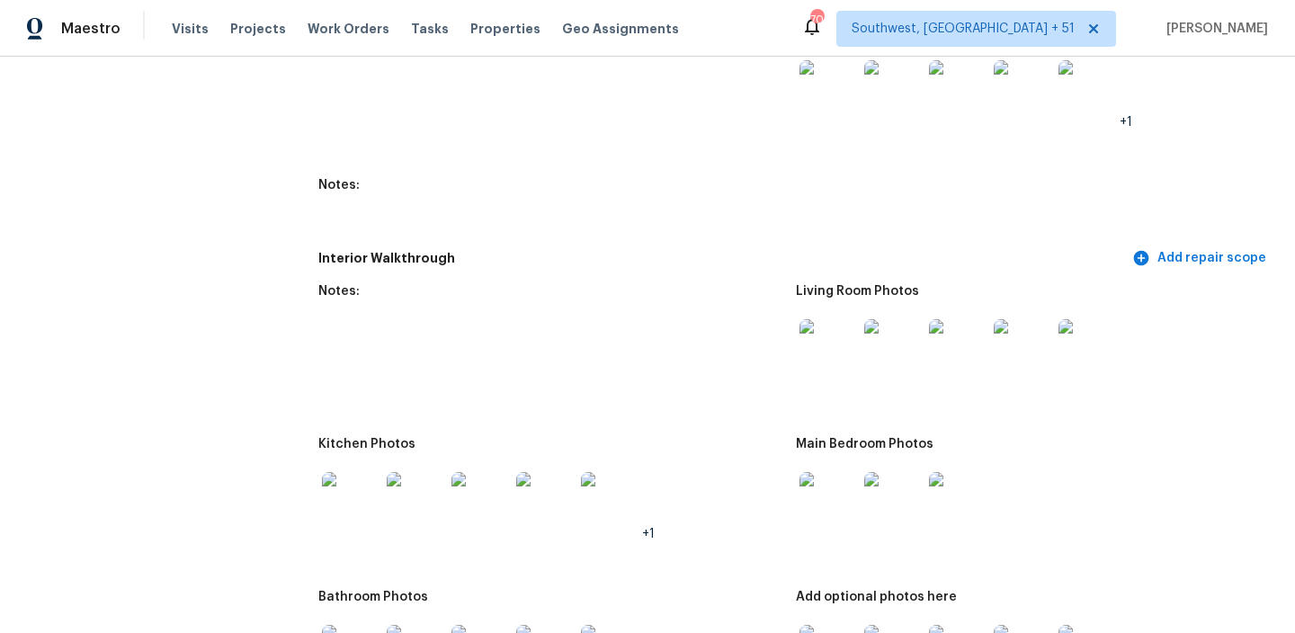
scroll to position [2041, 0]
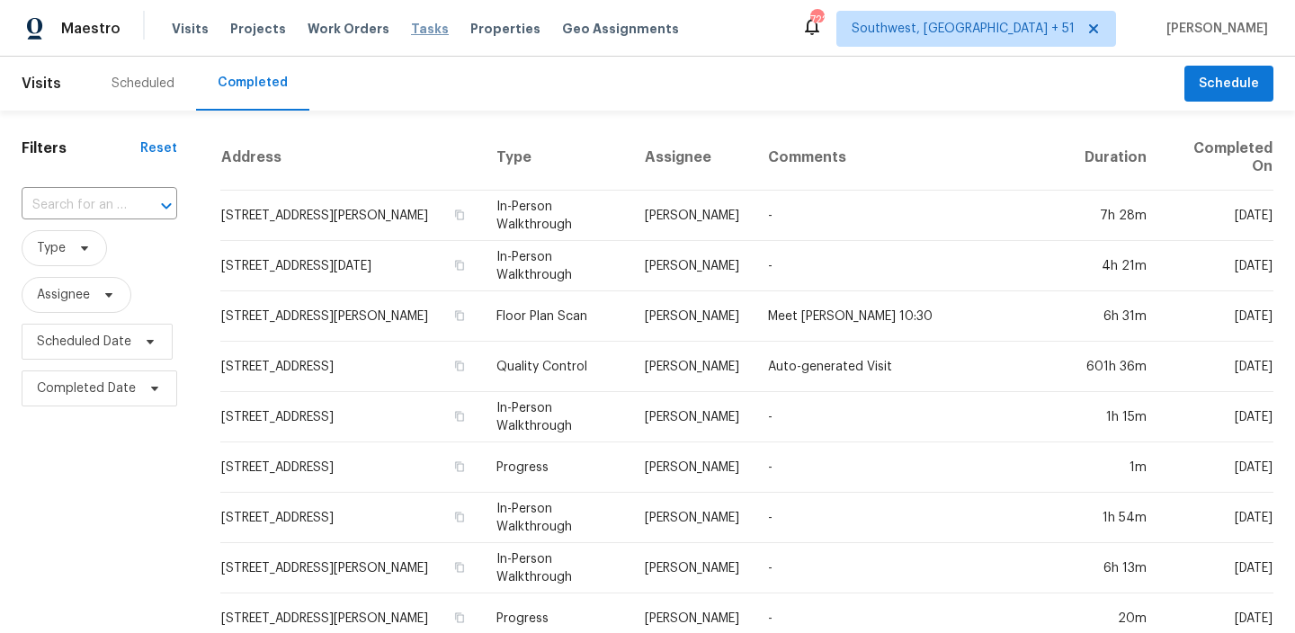
click at [411, 30] on span "Tasks" at bounding box center [430, 28] width 38 height 13
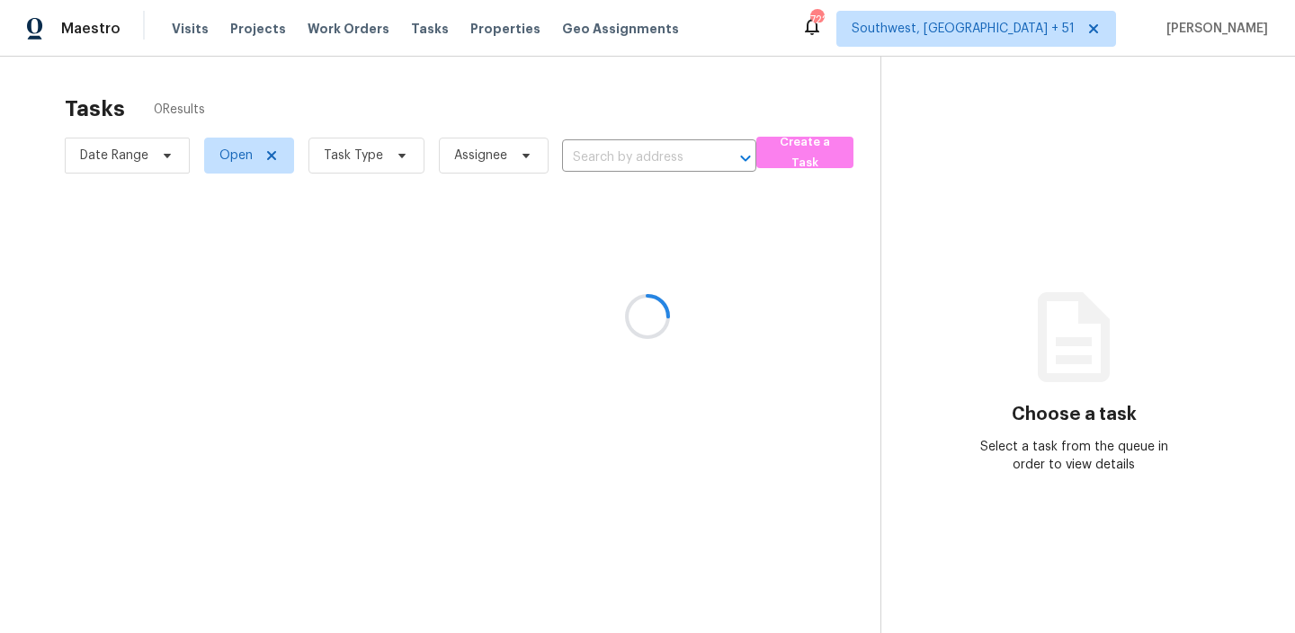
click at [628, 158] on div at bounding box center [647, 316] width 1295 height 633
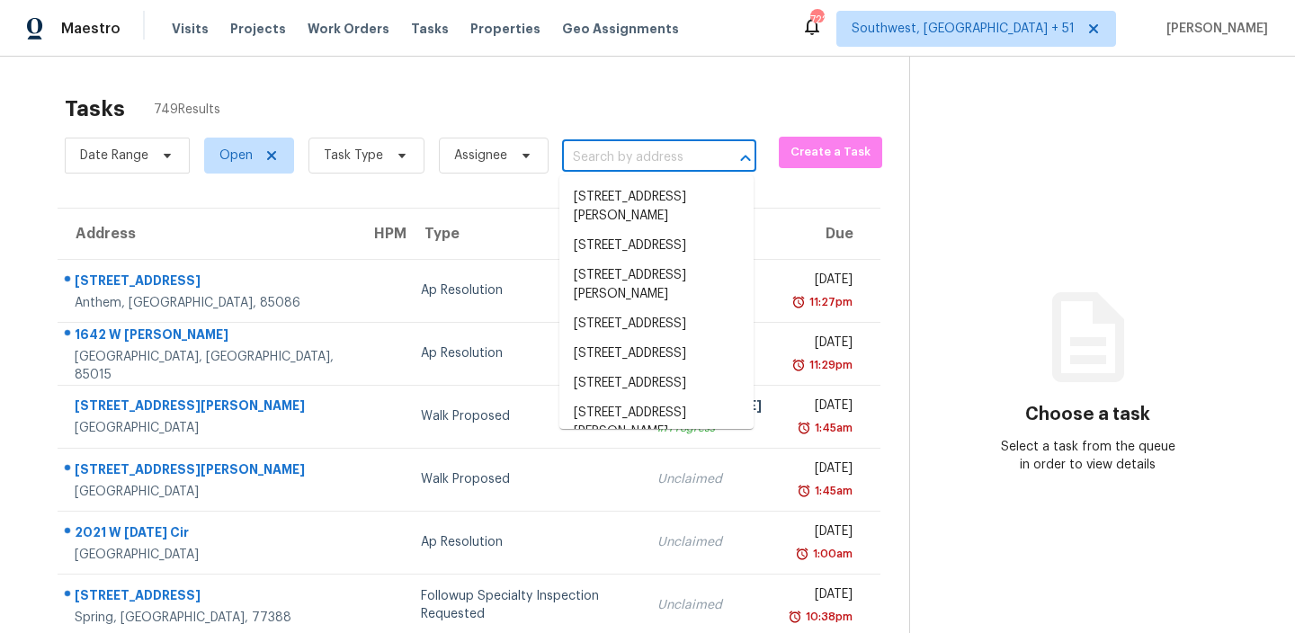
click at [613, 147] on input "text" at bounding box center [634, 158] width 144 height 28
paste input "[STREET_ADDRESS]"
type input "[STREET_ADDRESS]"
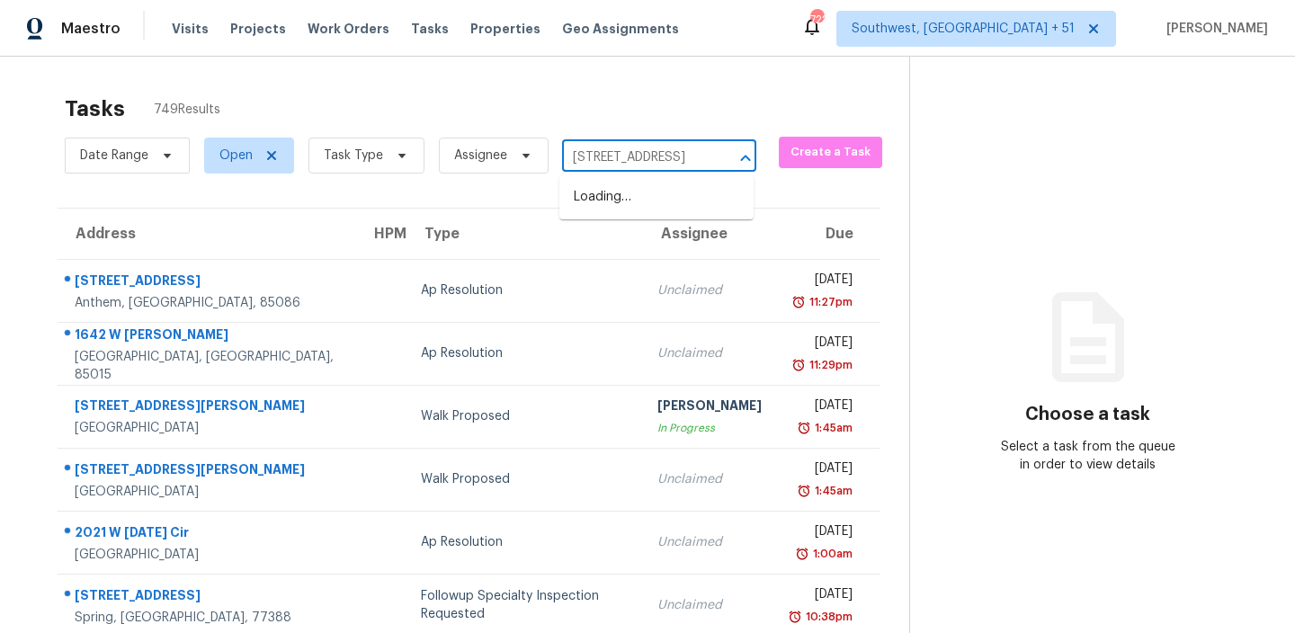
scroll to position [0, 86]
click at [645, 202] on li "[STREET_ADDRESS]" at bounding box center [656, 198] width 194 height 30
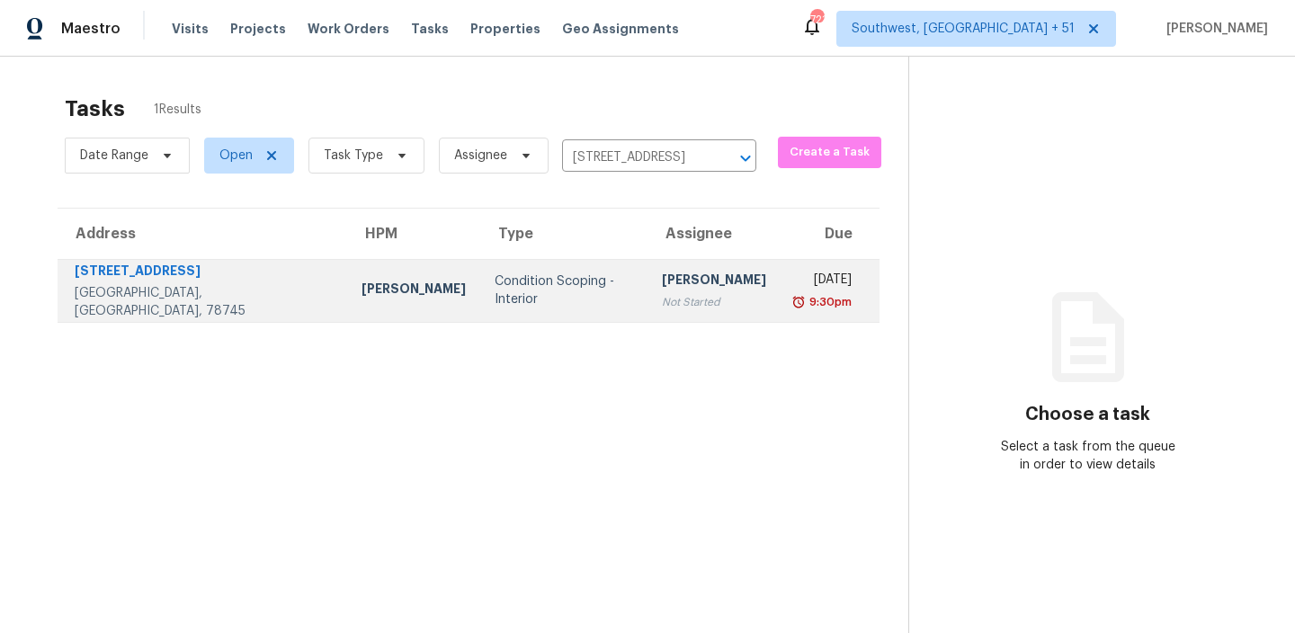
click at [129, 280] on div "[STREET_ADDRESS]" at bounding box center [204, 273] width 258 height 22
